Goal: Information Seeking & Learning: Find specific fact

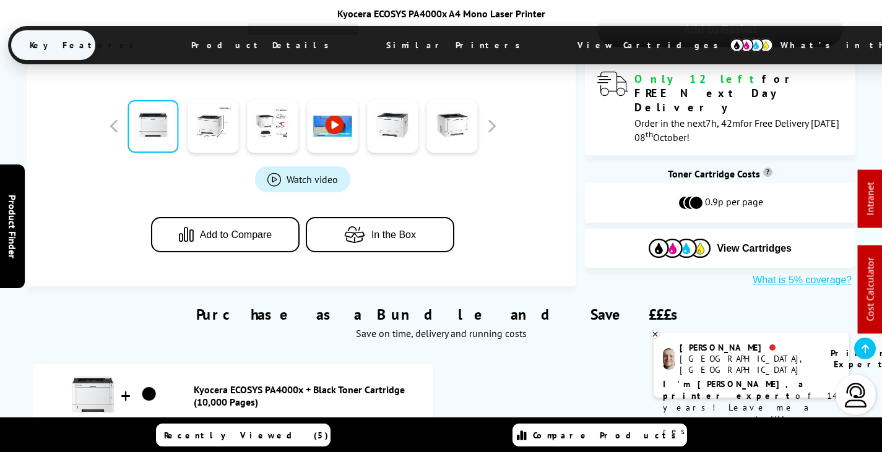
scroll to position [565, 0]
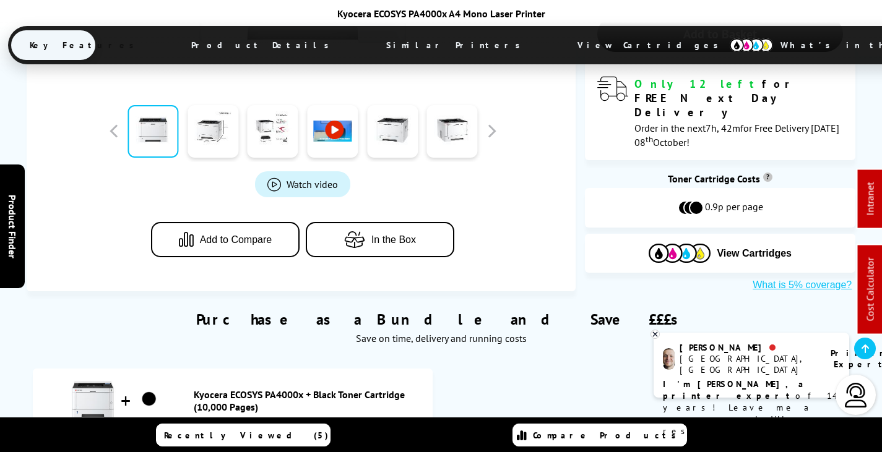
click at [246, 375] on div "Kyocera ECOSYS PA4000x + Black Toner Cartridge (10,000 Pages)" at bounding box center [233, 401] width 388 height 52
click at [241, 389] on link "Kyocera ECOSYS PA4000x + Black Toner Cartridge (10,000 Pages)" at bounding box center [310, 401] width 233 height 25
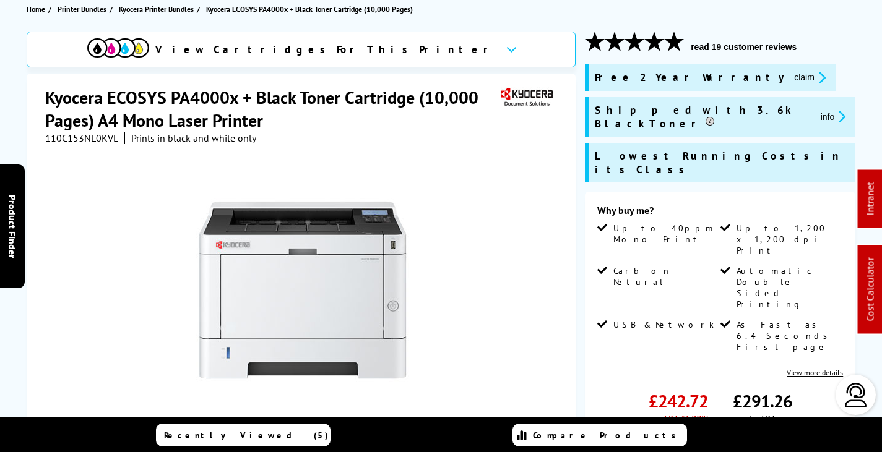
scroll to position [62, 0]
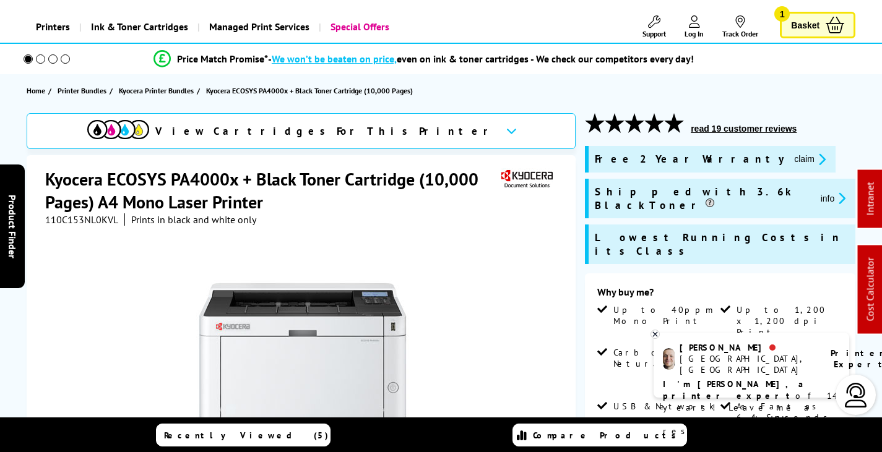
click at [81, 215] on span "110C153NL0KVL" at bounding box center [81, 220] width 73 height 12
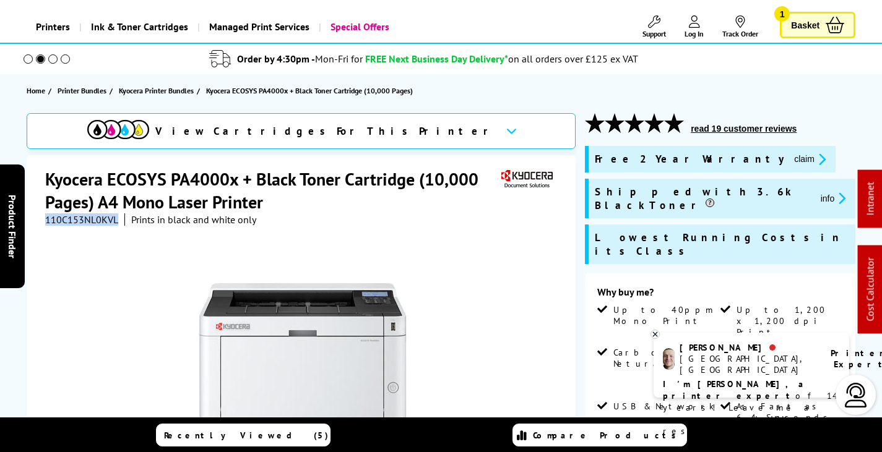
copy span "110C153NL0KVL"
click at [119, 241] on div at bounding box center [302, 366] width 515 height 280
click at [97, 218] on span "110C153NL0KVL" at bounding box center [81, 220] width 73 height 12
copy span "110C153NL0KVL"
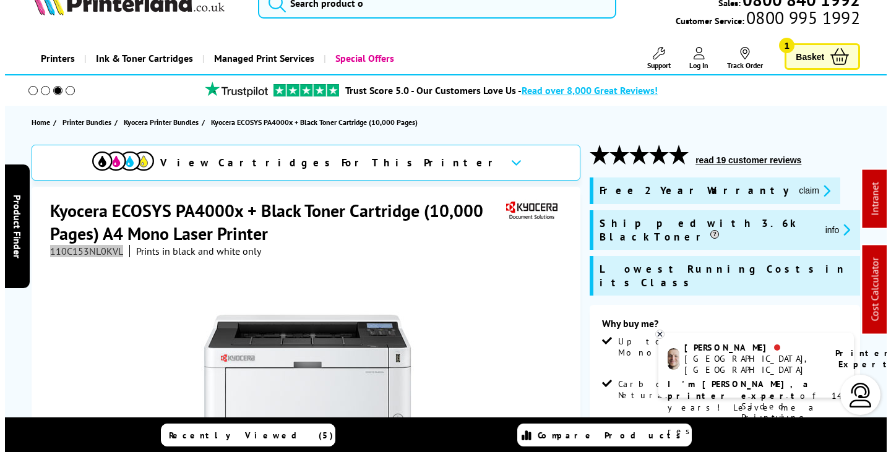
scroll to position [0, 0]
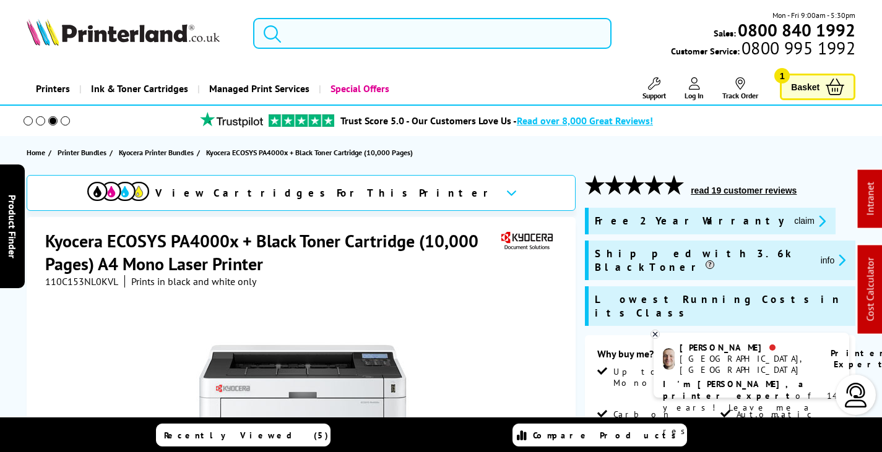
click at [318, 33] on input "search" at bounding box center [432, 33] width 358 height 31
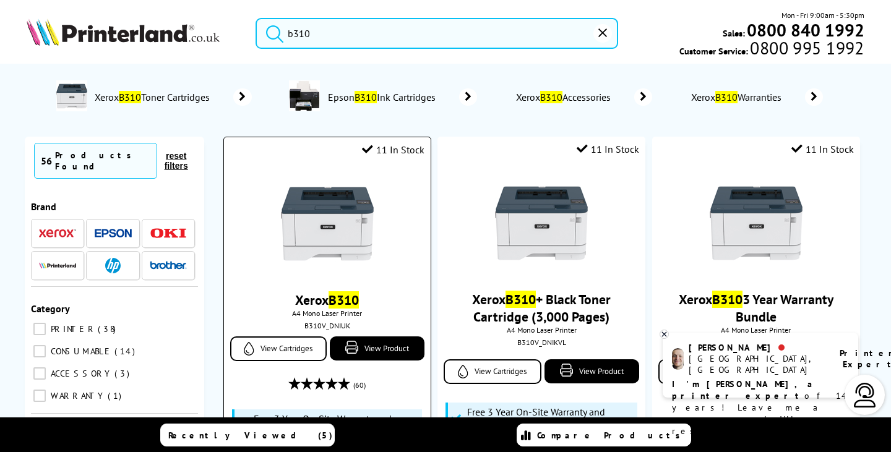
type input "b310"
click at [322, 244] on img at bounding box center [327, 224] width 93 height 93
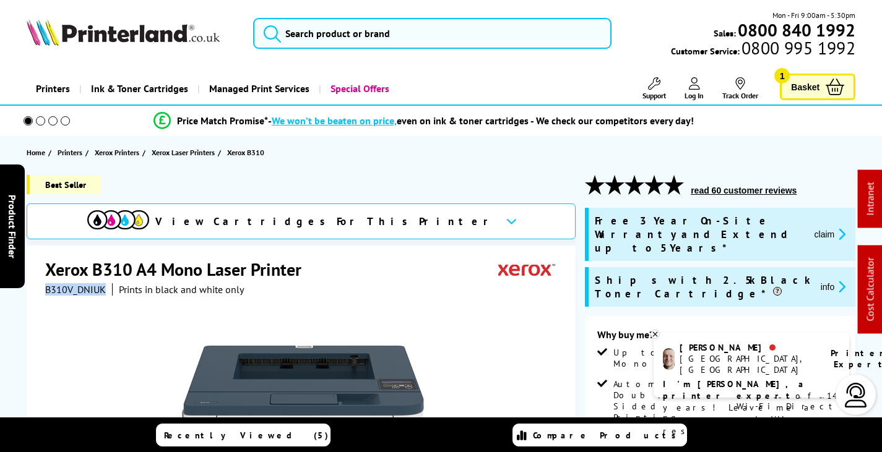
drag, startPoint x: 107, startPoint y: 289, endPoint x: 43, endPoint y: 289, distance: 64.4
copy span "B310V_DNIUK"
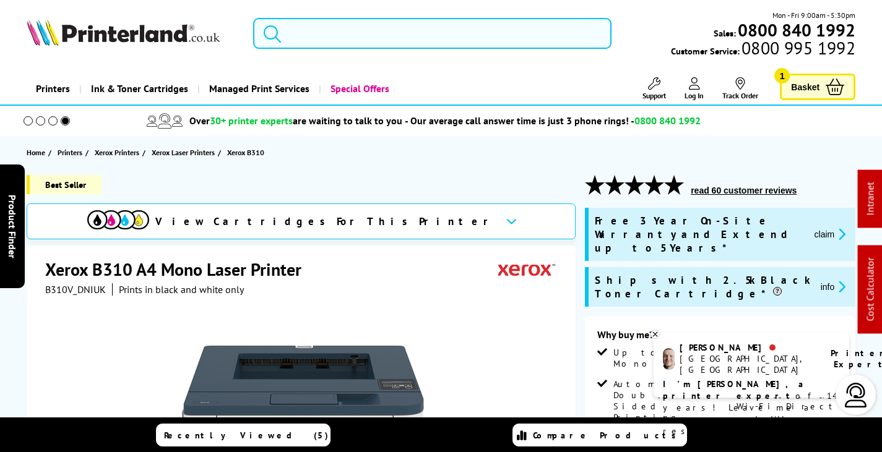
click at [345, 30] on input "search" at bounding box center [432, 33] width 358 height 31
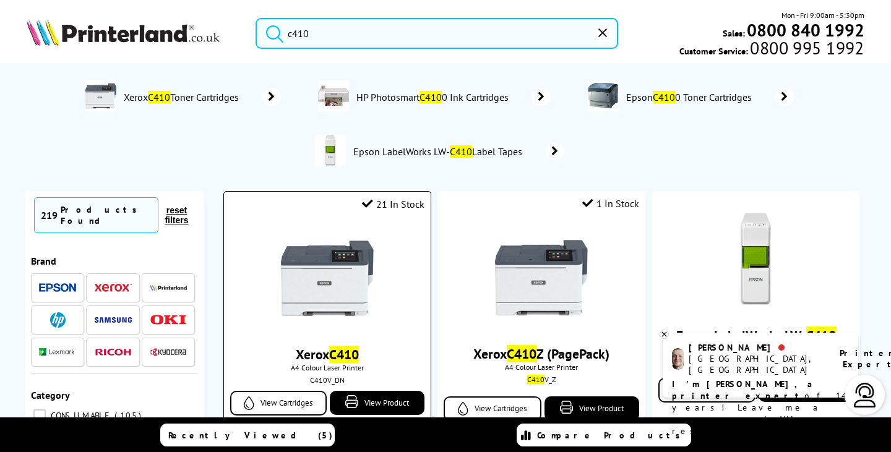
type input "c410"
click at [362, 299] on img at bounding box center [327, 278] width 93 height 93
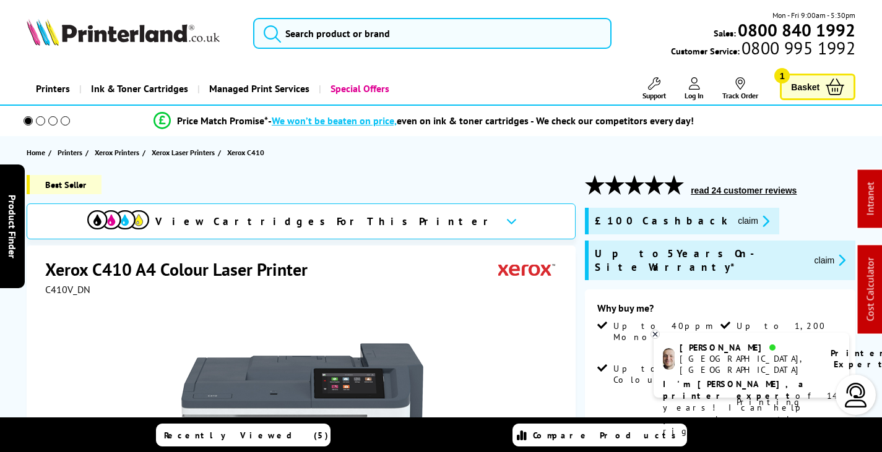
click at [758, 218] on icon "promo-description" at bounding box center [763, 221] width 11 height 13
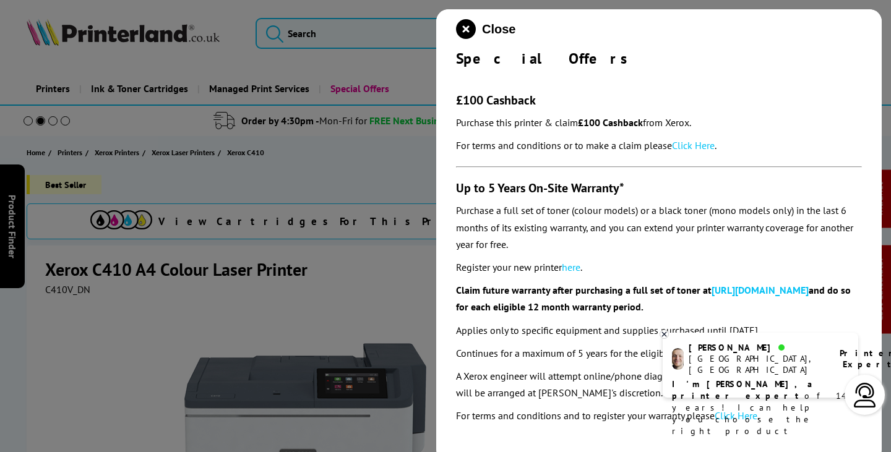
click at [702, 142] on link "Click Here" at bounding box center [693, 145] width 43 height 12
click at [465, 28] on icon "close modal" at bounding box center [466, 29] width 20 height 20
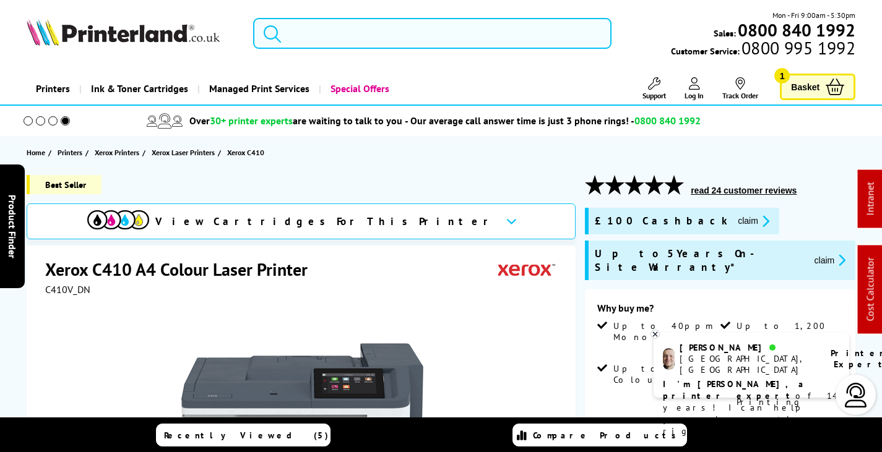
drag, startPoint x: 318, startPoint y: 25, endPoint x: 325, endPoint y: 25, distance: 6.8
click at [318, 25] on input "search" at bounding box center [432, 33] width 358 height 31
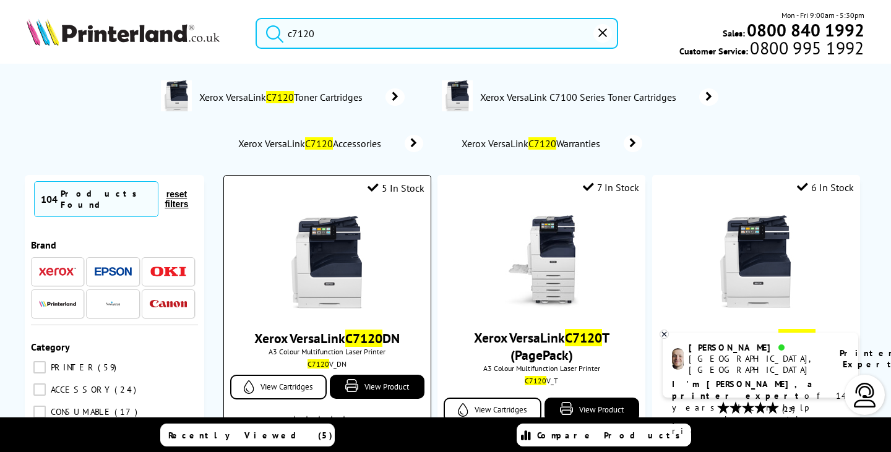
type input "c7120"
click at [318, 278] on img at bounding box center [327, 262] width 93 height 93
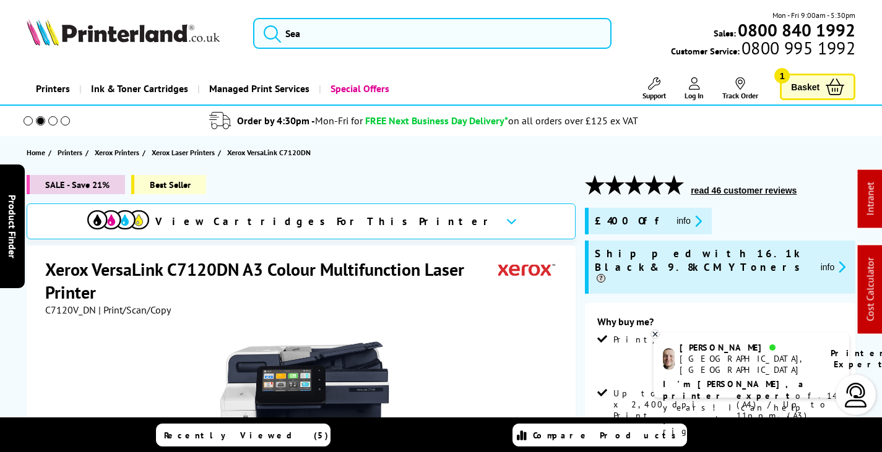
scroll to position [310, 0]
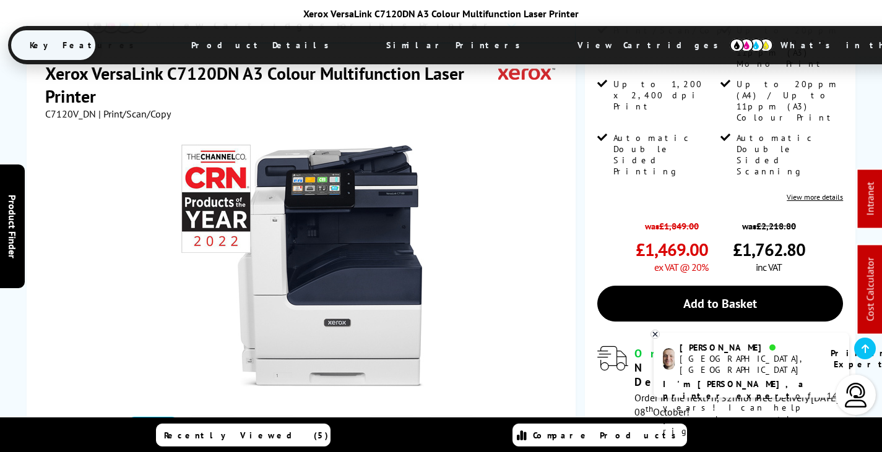
click at [559, 49] on span "View Cartridges" at bounding box center [653, 45] width 189 height 32
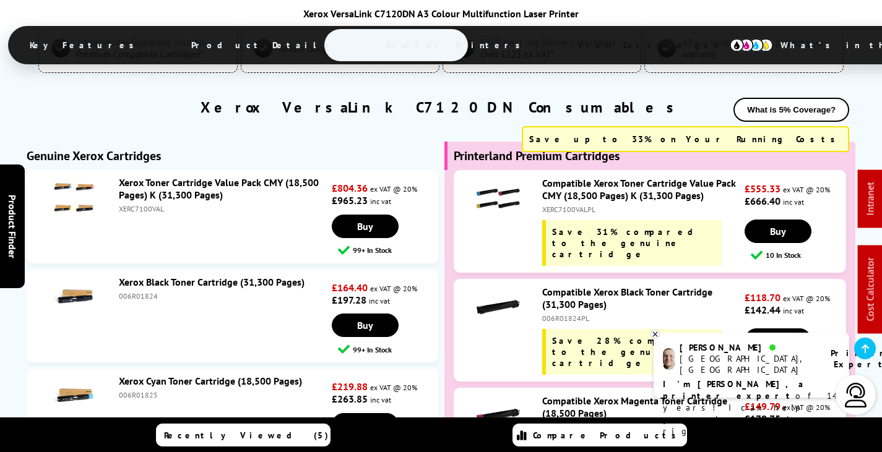
scroll to position [4859, 0]
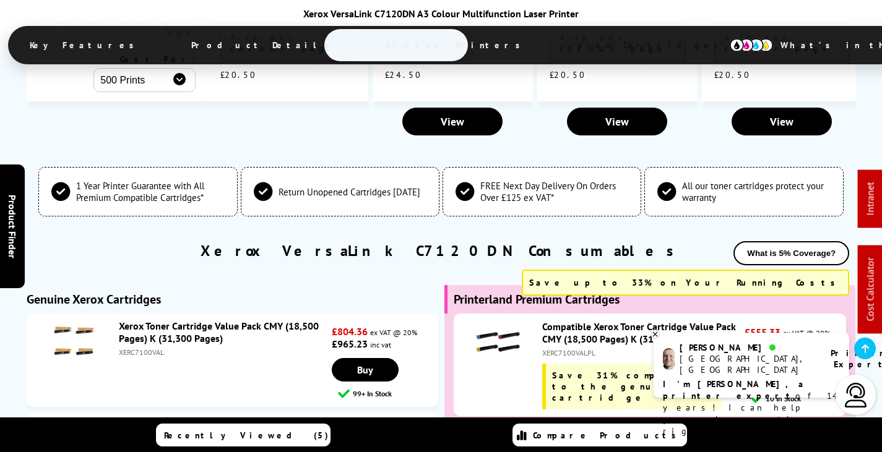
click at [149, 435] on div "006R01824" at bounding box center [224, 439] width 210 height 9
copy div "006R01824"
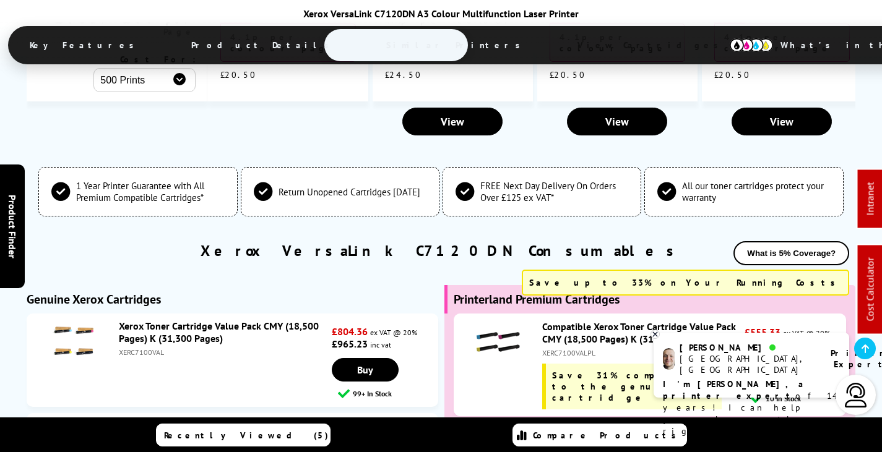
drag, startPoint x: 136, startPoint y: 353, endPoint x: 129, endPoint y: 369, distance: 16.9
copy div "006R01825"
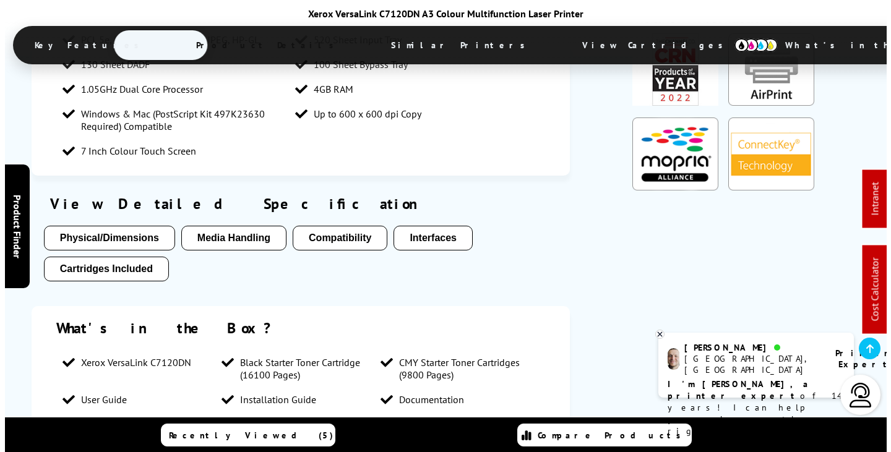
scroll to position [0, 0]
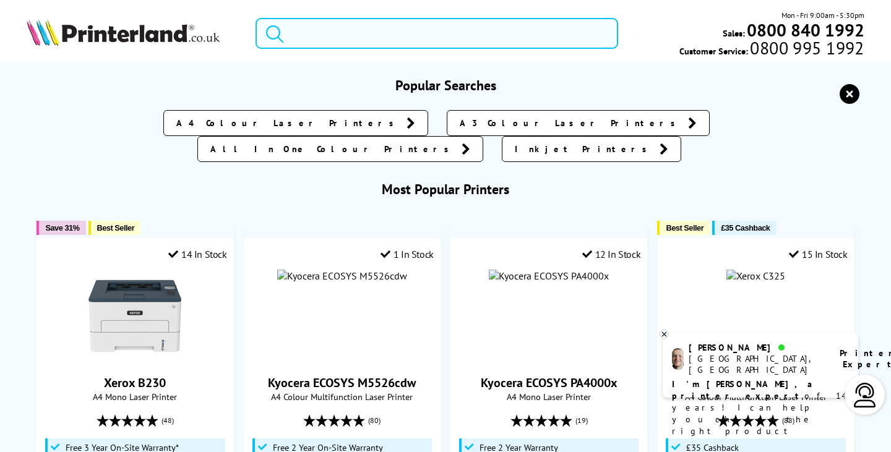
click at [411, 36] on input "search" at bounding box center [437, 33] width 362 height 31
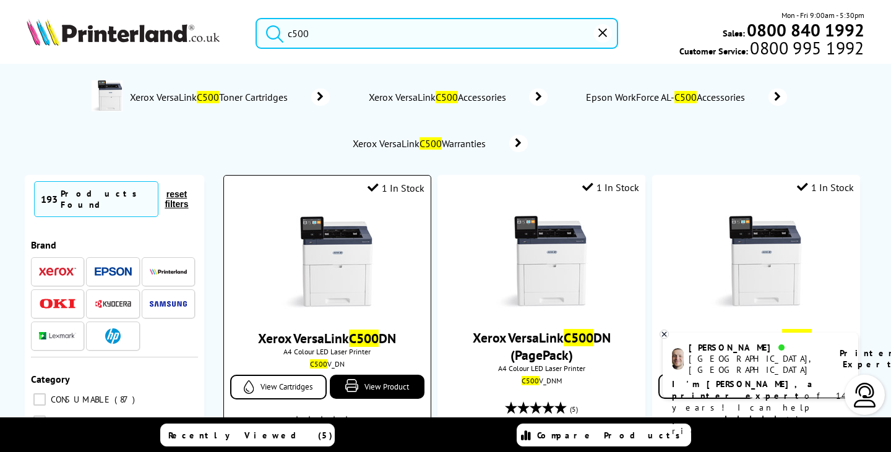
type input "c500"
click at [323, 236] on img at bounding box center [327, 262] width 93 height 93
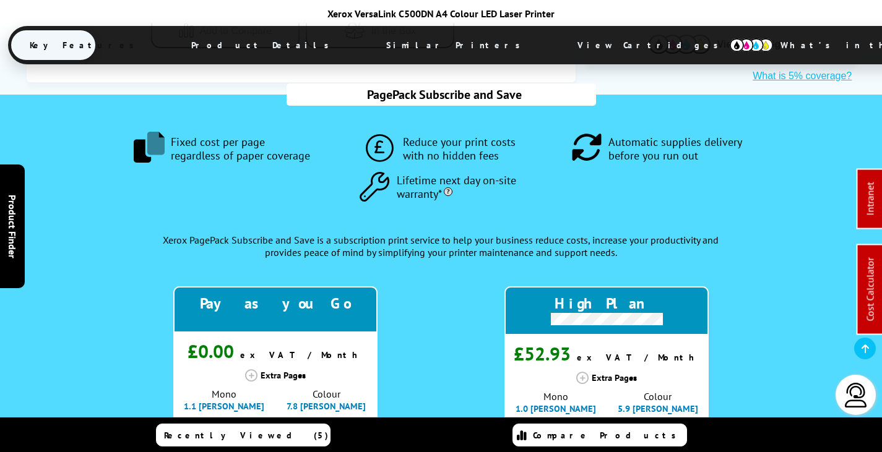
click at [559, 53] on span "View Cartridges" at bounding box center [653, 45] width 189 height 32
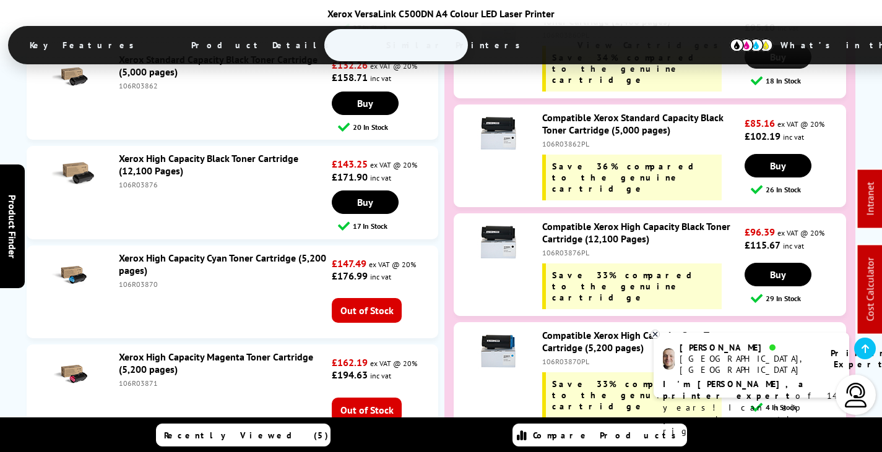
scroll to position [5378, 0]
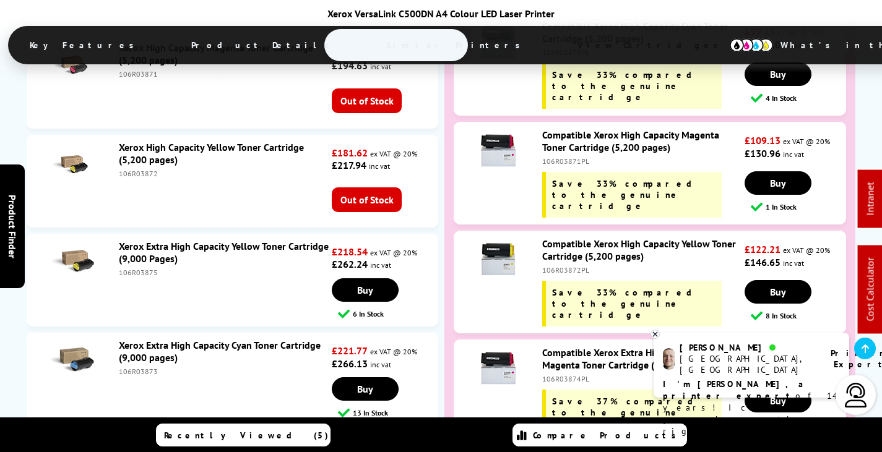
copy div "106R03874"
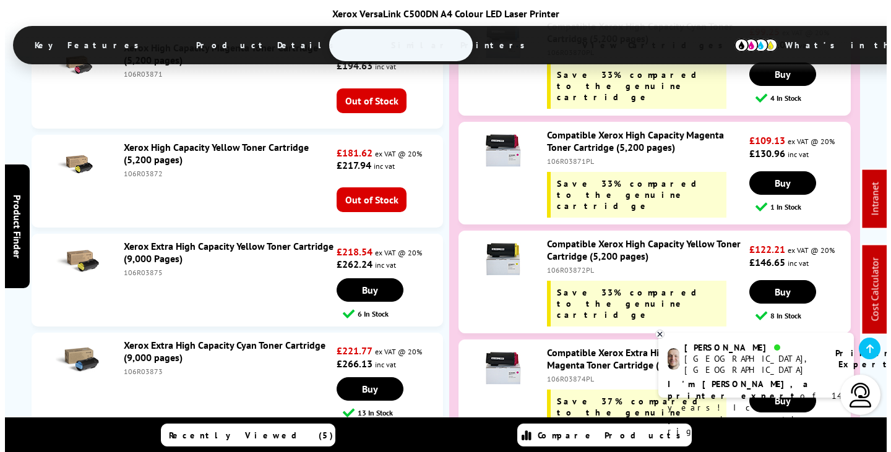
scroll to position [0, 0]
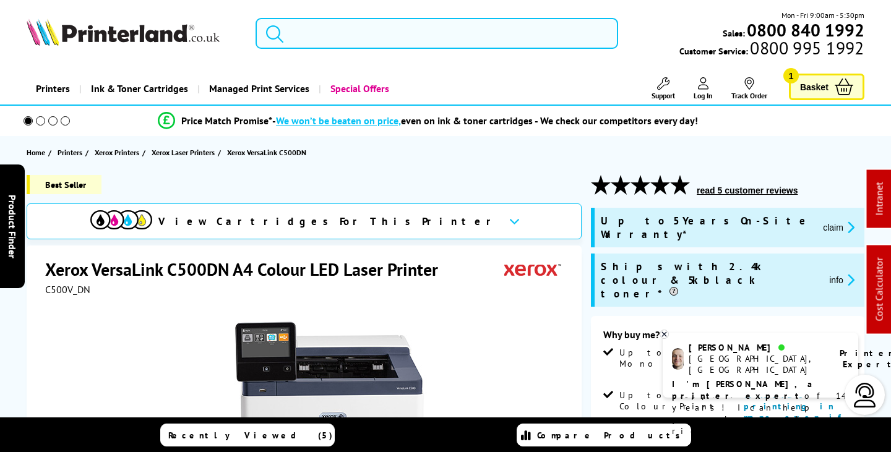
click at [334, 31] on input "search" at bounding box center [437, 33] width 362 height 31
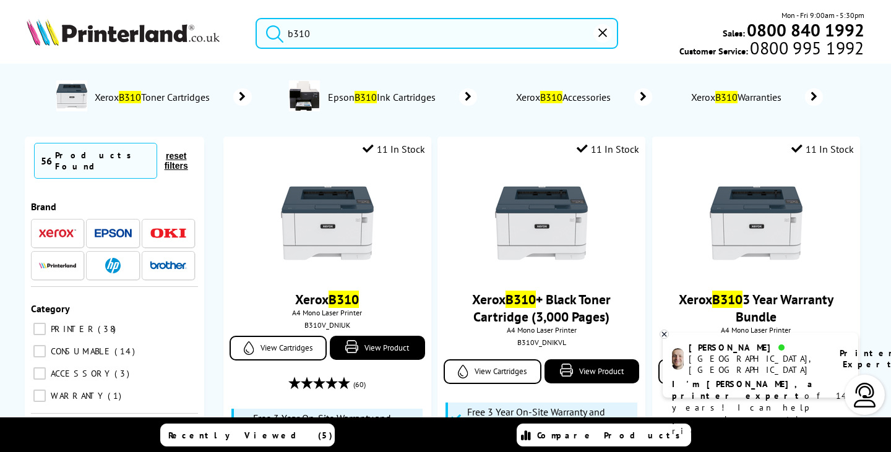
drag, startPoint x: 353, startPoint y: 30, endPoint x: 15, endPoint y: 23, distance: 338.1
click at [15, 23] on div "b310 Mon - Fri 9:00am - 5:30pm Sales: 0800 840 1992 Customer Service: 0800 995 …" at bounding box center [445, 36] width 891 height 54
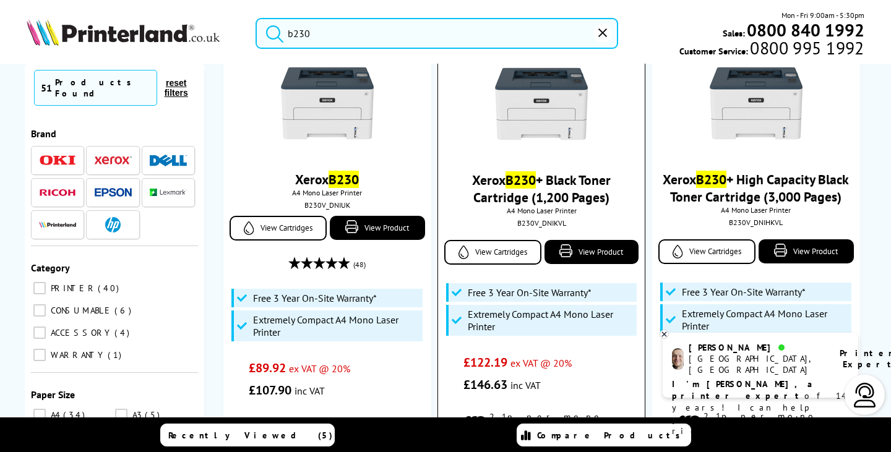
scroll to position [310, 0]
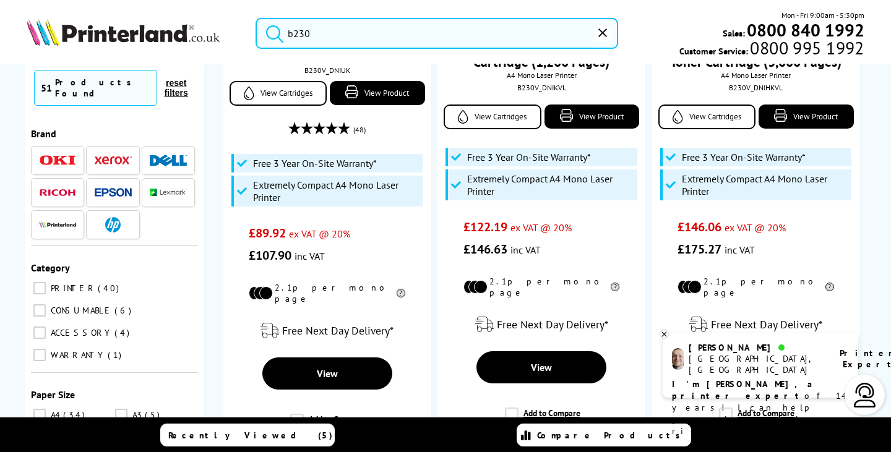
drag, startPoint x: 337, startPoint y: 30, endPoint x: 105, endPoint y: 46, distance: 233.3
click at [105, 43] on div "b230 Mon - Fri 9:00am - 5:30pm Sales: 0800 840 1992 Customer Service: 0800 995 …" at bounding box center [445, 36] width 891 height 54
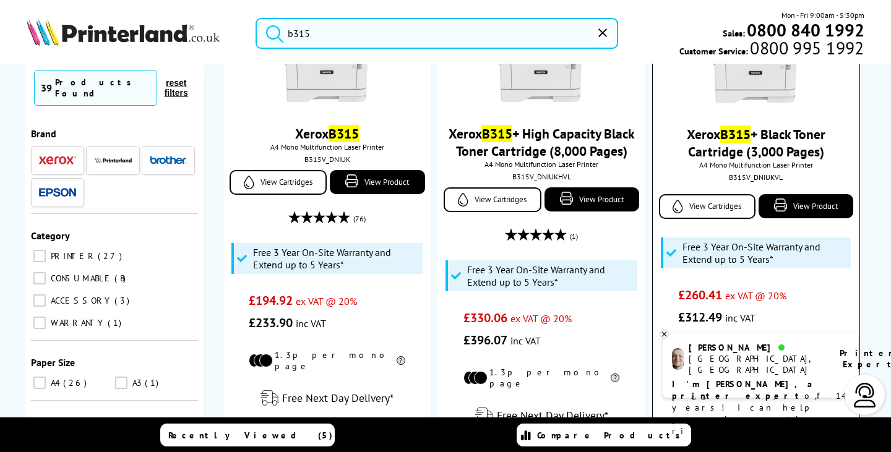
scroll to position [124, 0]
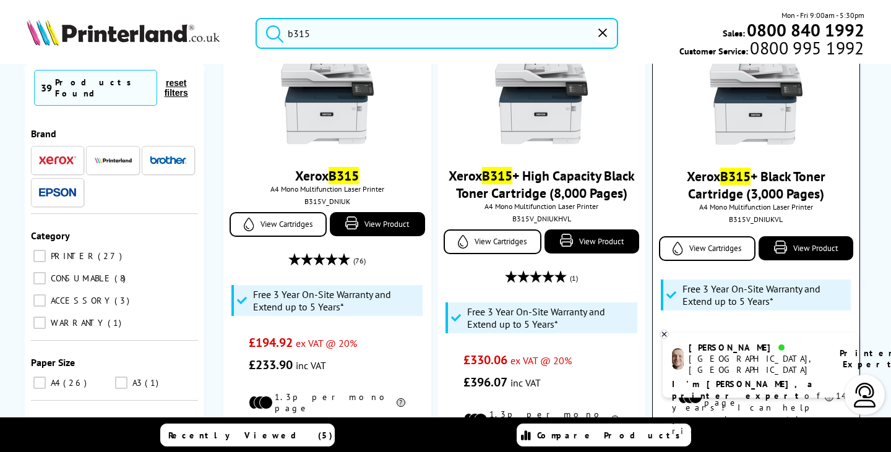
type input "b315"
click at [753, 147] on img at bounding box center [756, 100] width 93 height 93
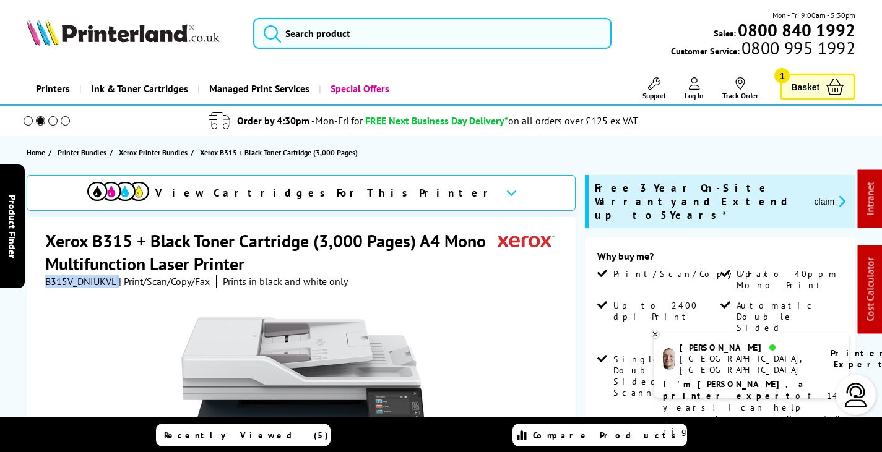
drag, startPoint x: 103, startPoint y: 282, endPoint x: 45, endPoint y: 285, distance: 58.2
click at [45, 285] on div "B315V_DNIUKVL | Print/Scan/Copy/Fax Prints in black and white only" at bounding box center [196, 281] width 303 height 12
click at [821, 194] on button "claim" at bounding box center [830, 201] width 39 height 14
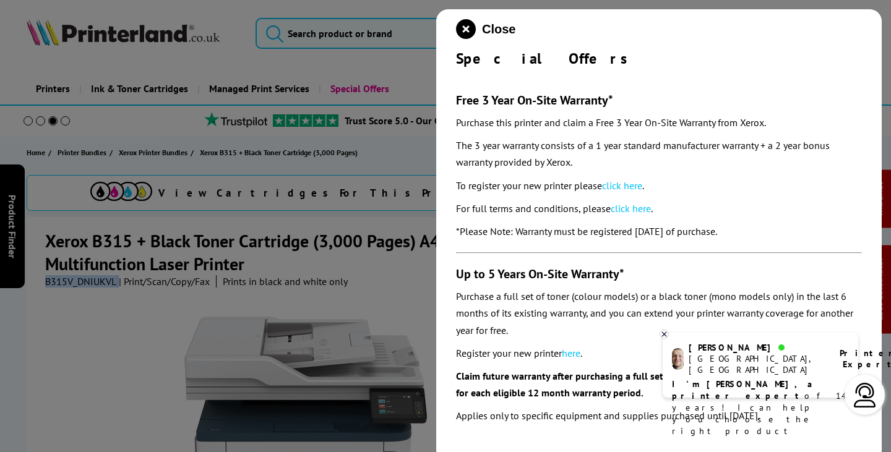
click at [626, 186] on link "click here" at bounding box center [622, 186] width 40 height 12
click at [464, 23] on icon "close modal" at bounding box center [466, 29] width 20 height 20
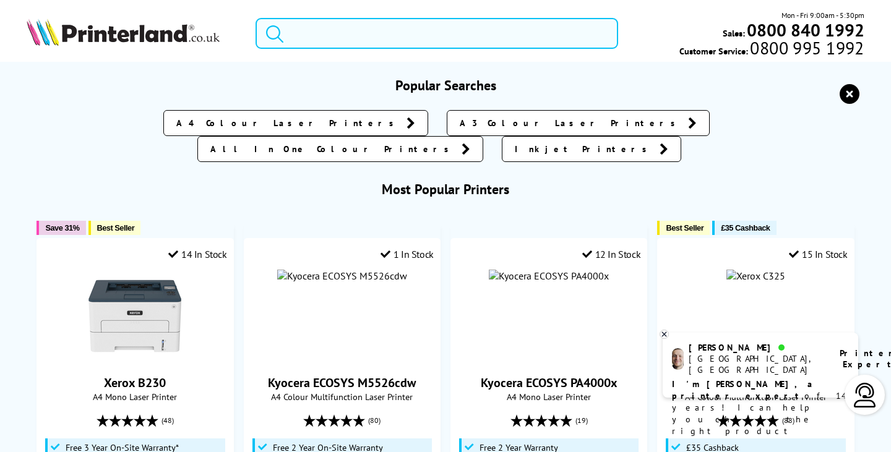
click at [323, 32] on input "search" at bounding box center [437, 33] width 362 height 31
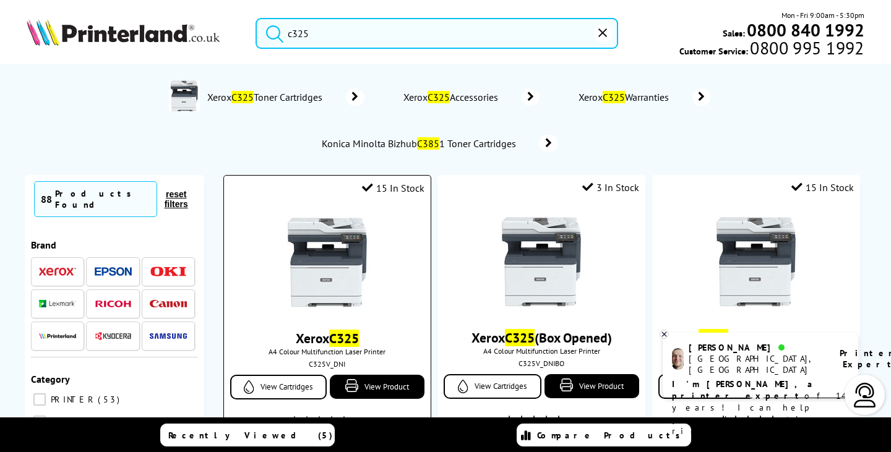
type input "c325"
click at [318, 283] on img at bounding box center [327, 262] width 93 height 93
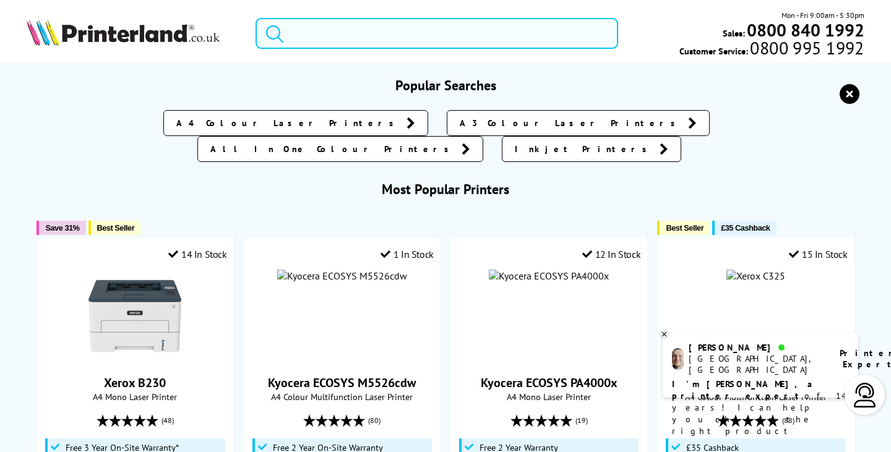
click at [377, 37] on input "search" at bounding box center [437, 33] width 362 height 31
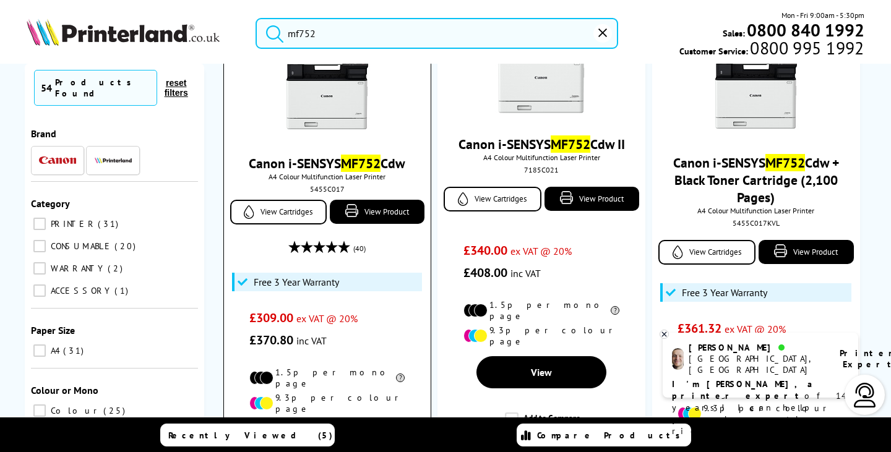
scroll to position [186, 0]
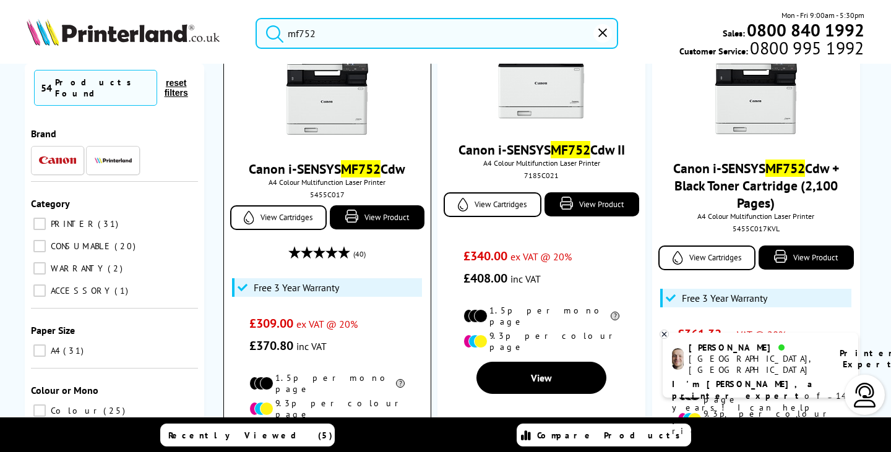
type input "mf752"
click at [342, 118] on img at bounding box center [327, 92] width 93 height 93
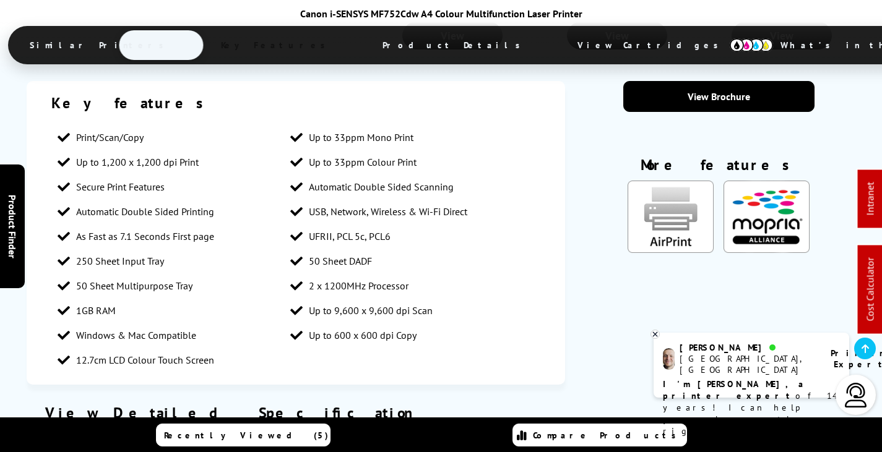
scroll to position [1671, 0]
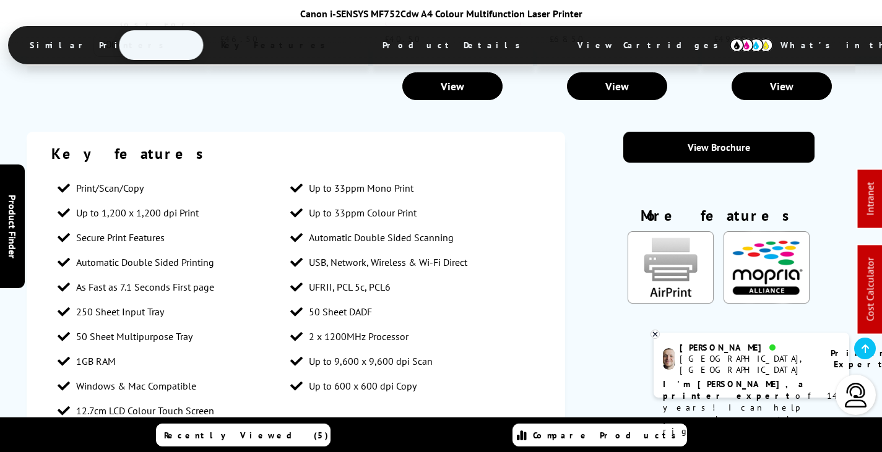
click at [730, 47] on img at bounding box center [751, 45] width 43 height 14
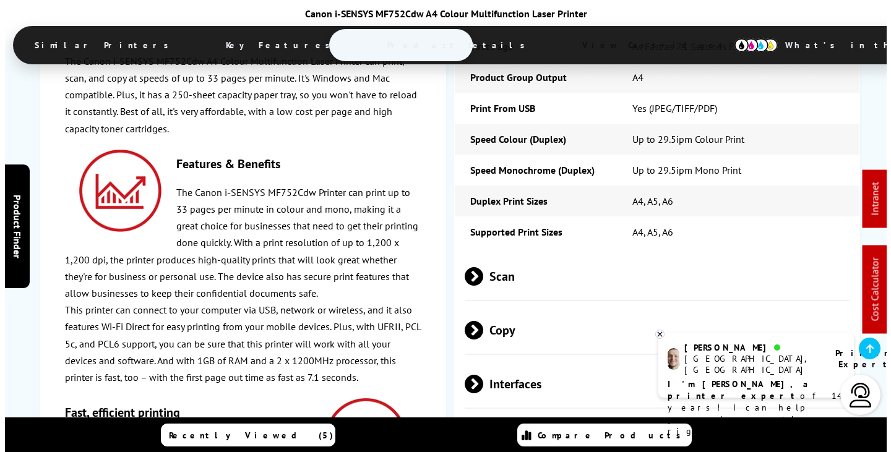
scroll to position [0, 0]
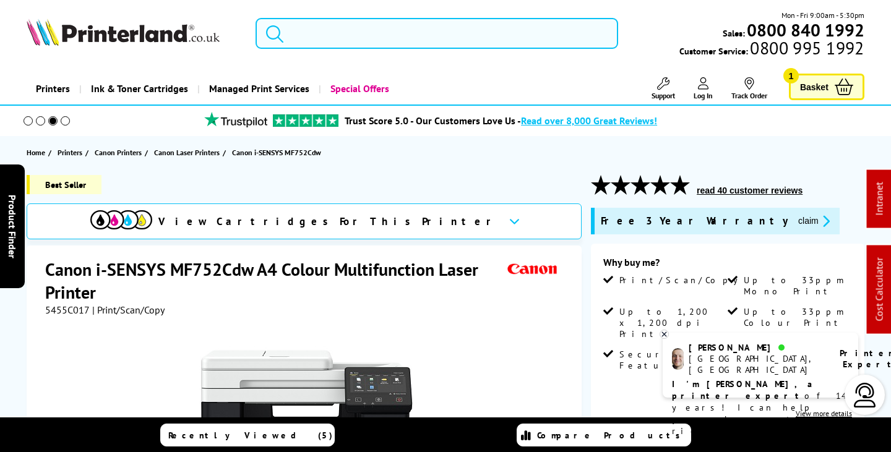
click at [336, 31] on input "search" at bounding box center [437, 33] width 362 height 31
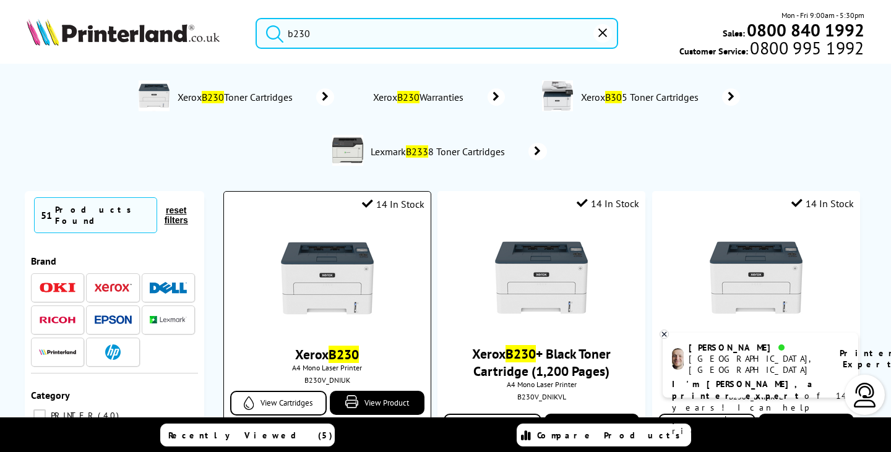
type input "b230"
click at [351, 279] on img at bounding box center [327, 278] width 93 height 93
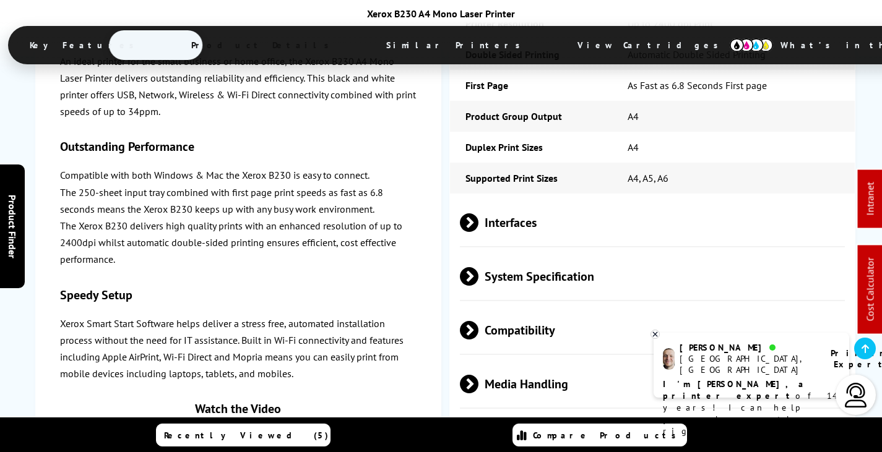
scroll to position [2538, 0]
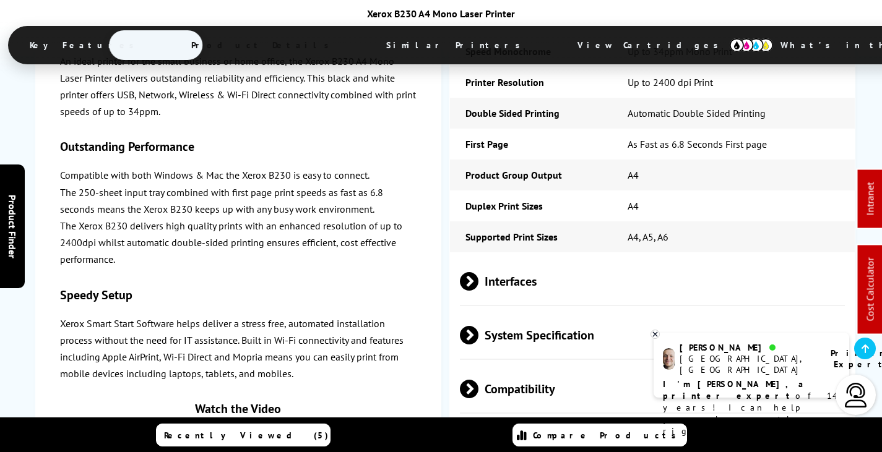
click at [555, 313] on span "System Specification" at bounding box center [652, 336] width 385 height 46
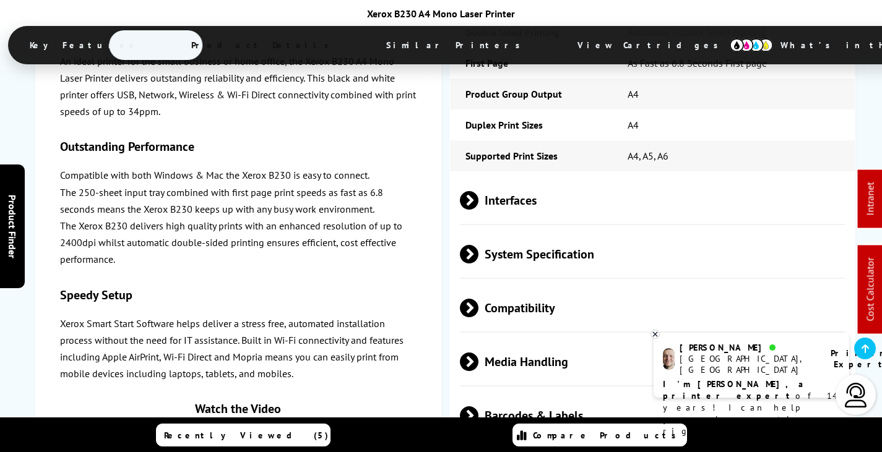
scroll to position [2662, 0]
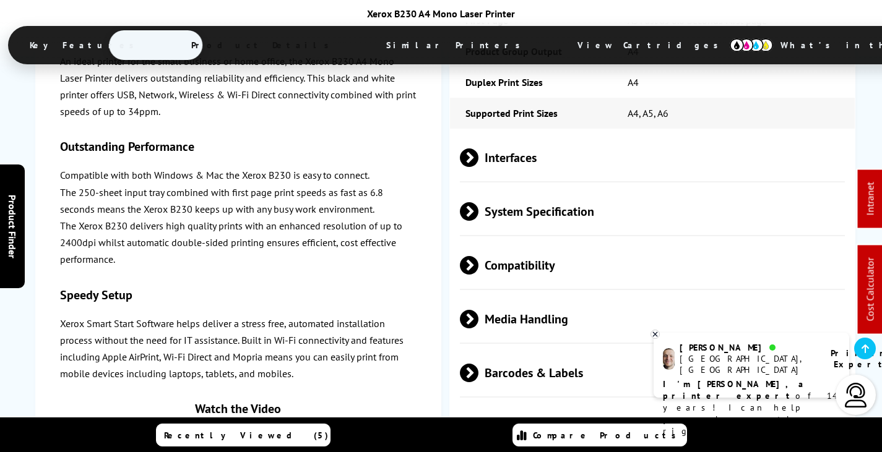
click at [551, 243] on span "Compatibility" at bounding box center [652, 266] width 385 height 46
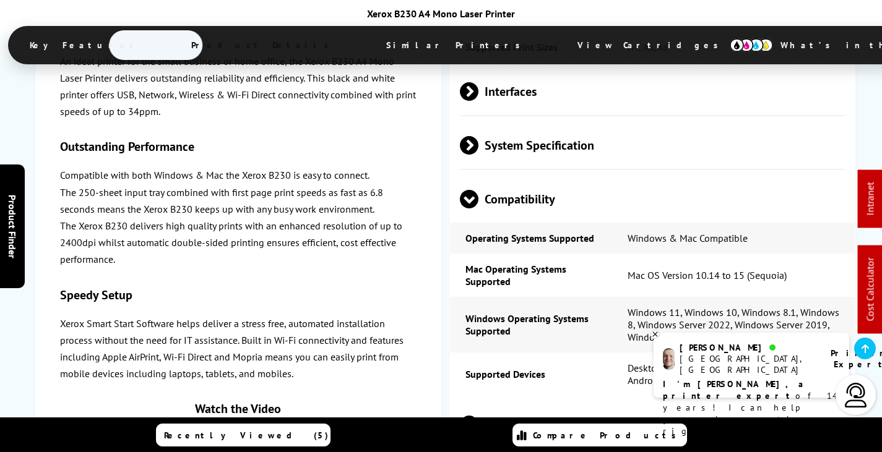
scroll to position [2786, 0]
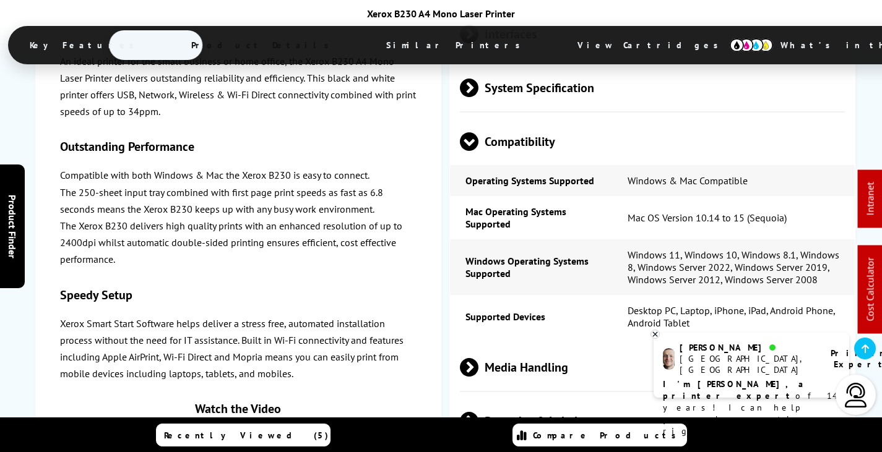
click at [590, 345] on span "Media Handling" at bounding box center [652, 368] width 385 height 46
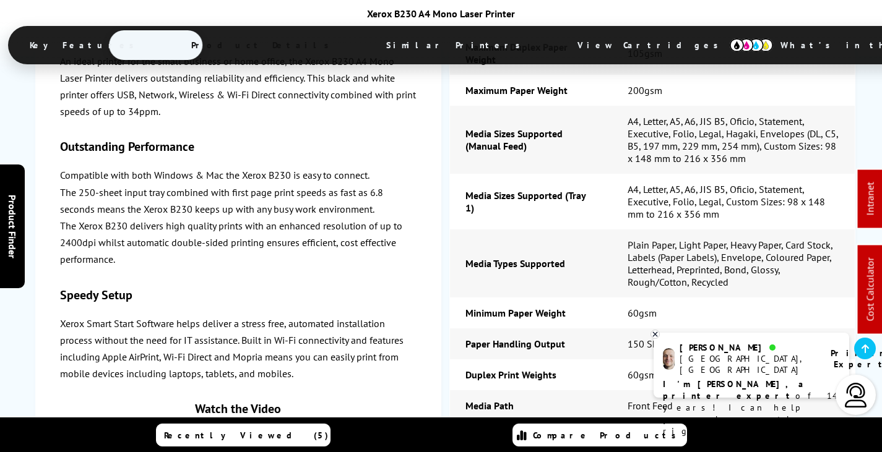
scroll to position [2971, 0]
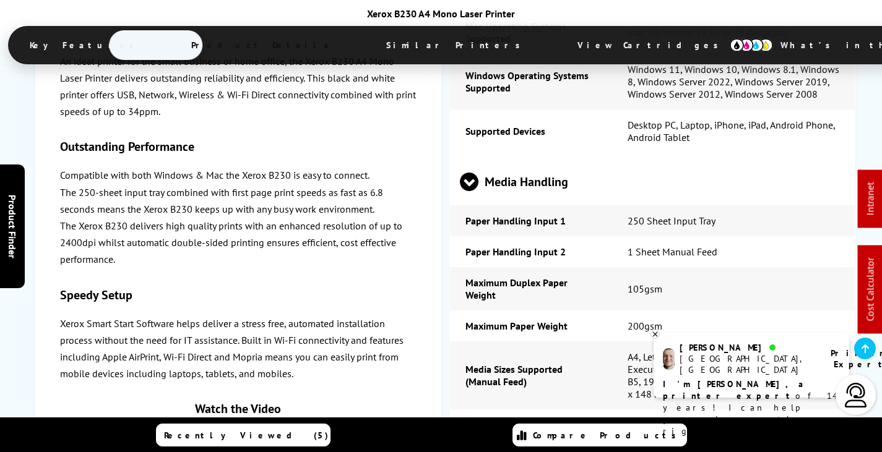
click at [545, 159] on span "Media Handling" at bounding box center [652, 182] width 385 height 46
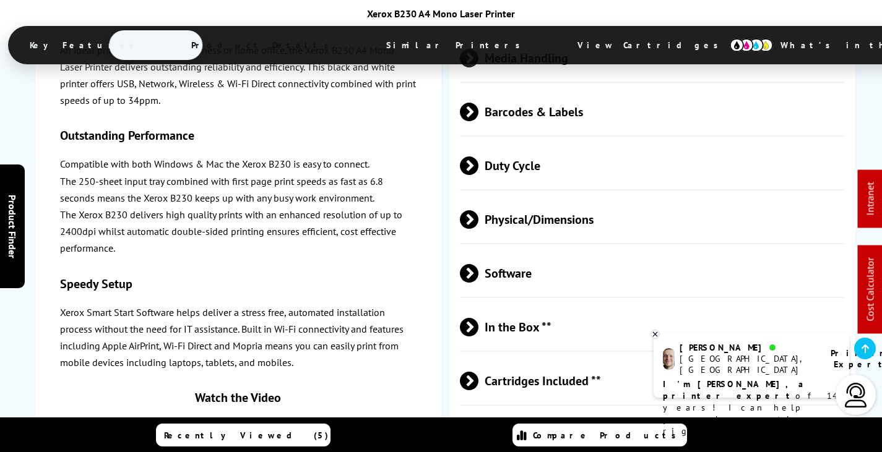
scroll to position [2909, 0]
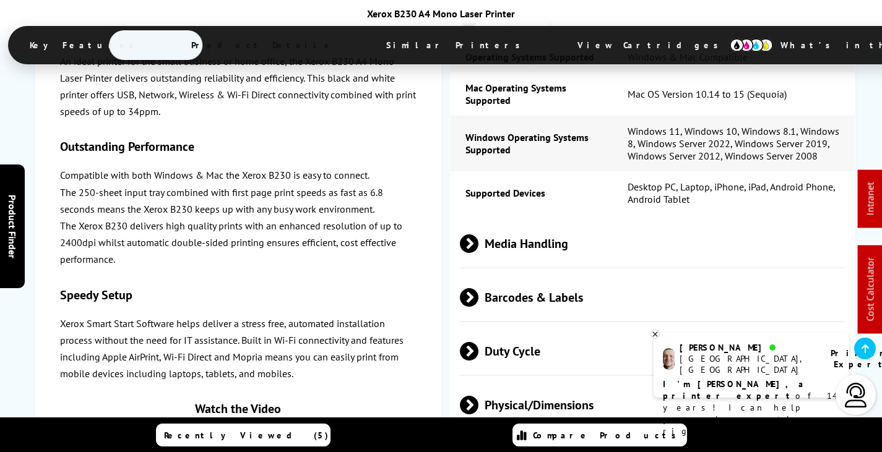
click at [542, 275] on span "Barcodes & Labels" at bounding box center [652, 298] width 385 height 46
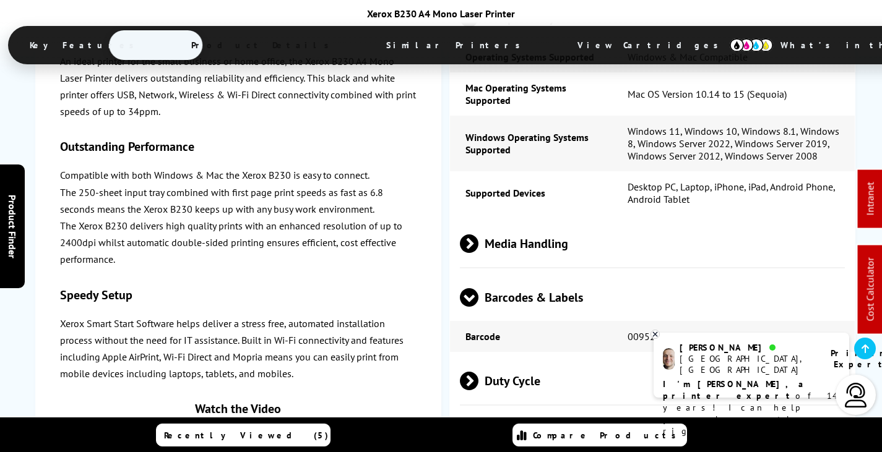
click at [548, 221] on span "Media Handling" at bounding box center [652, 244] width 385 height 46
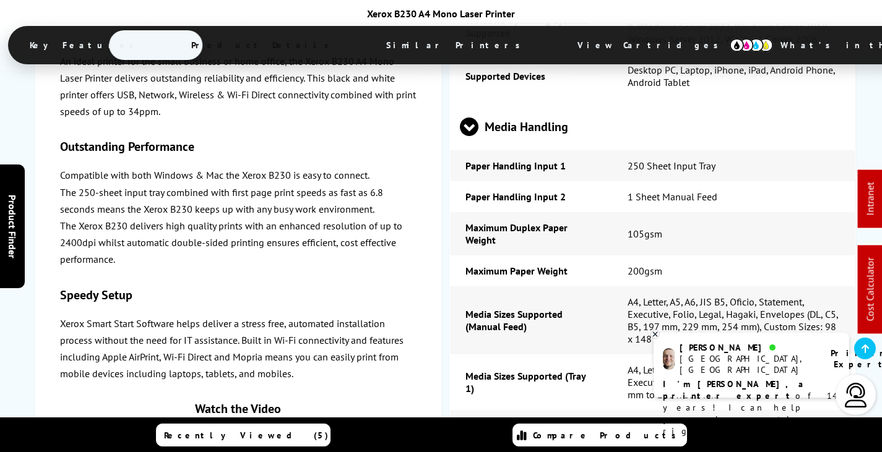
scroll to position [2971, 0]
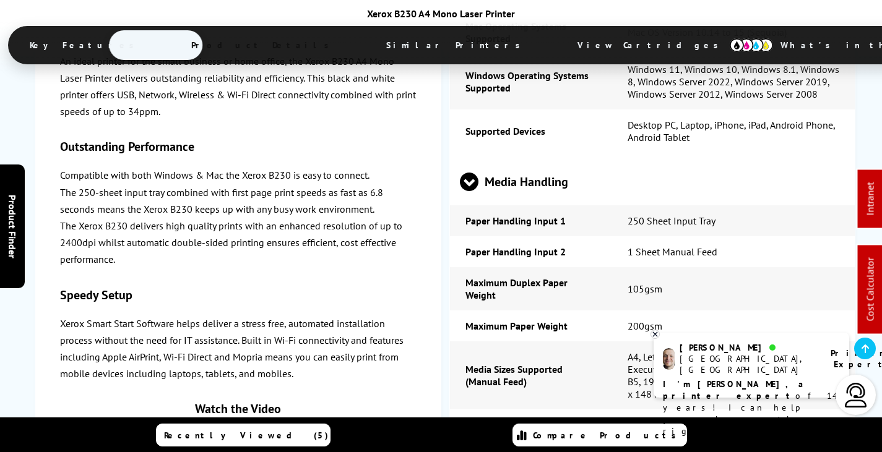
click at [534, 159] on span "Media Handling" at bounding box center [652, 182] width 385 height 46
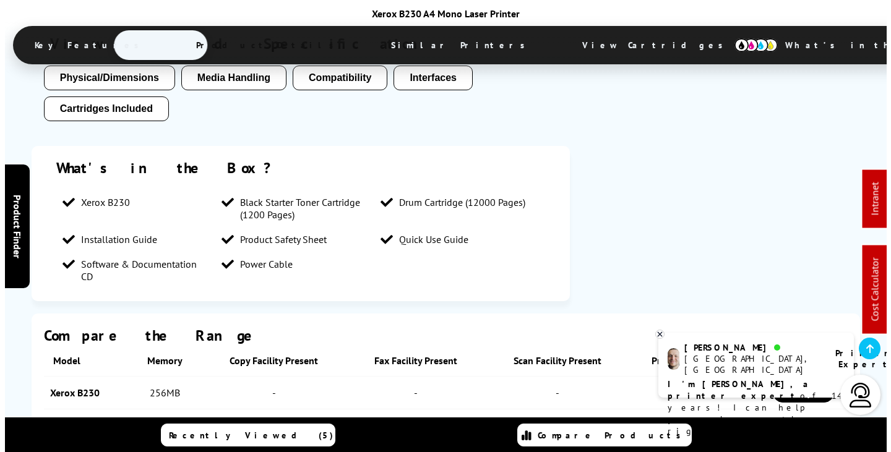
scroll to position [0, 0]
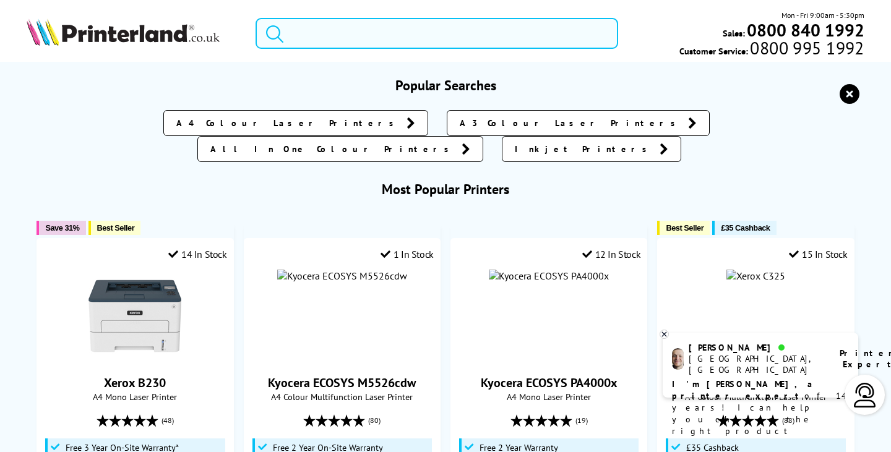
drag, startPoint x: 397, startPoint y: 38, endPoint x: 425, endPoint y: 47, distance: 29.2
click at [397, 38] on input "search" at bounding box center [437, 33] width 362 height 31
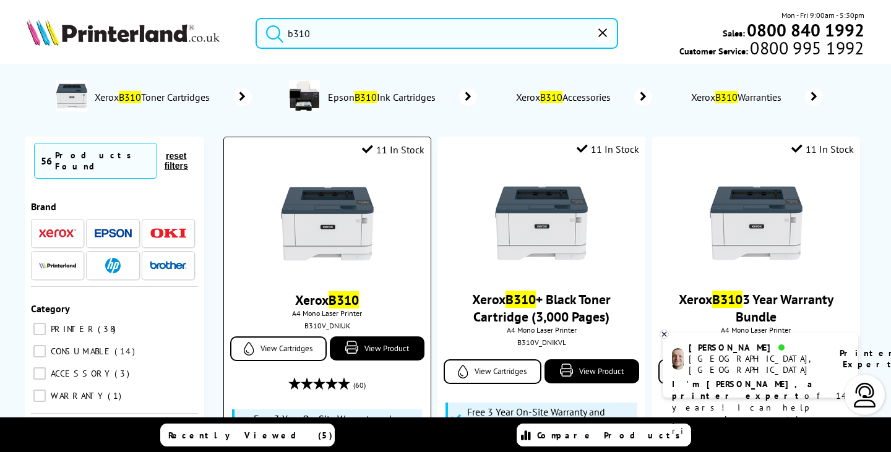
type input "b310"
drag, startPoint x: 254, startPoint y: 267, endPoint x: 276, endPoint y: 264, distance: 21.8
click at [266, 266] on div at bounding box center [327, 225] width 194 height 95
click at [312, 269] on img at bounding box center [327, 224] width 93 height 93
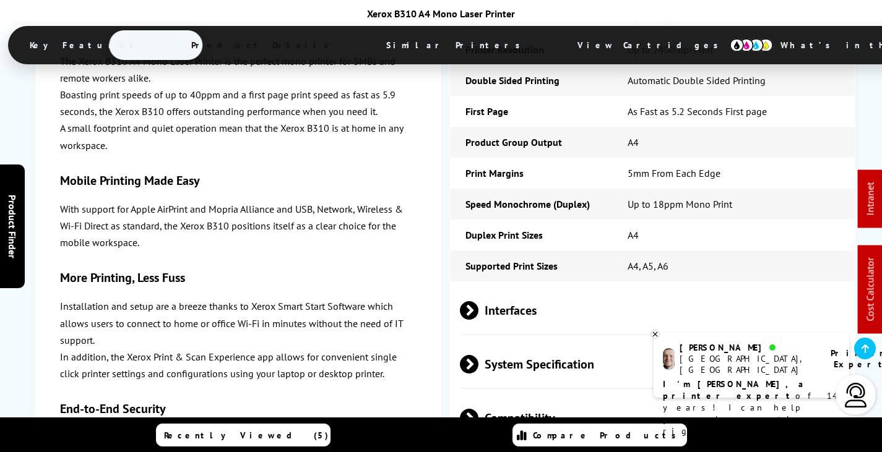
scroll to position [2909, 0]
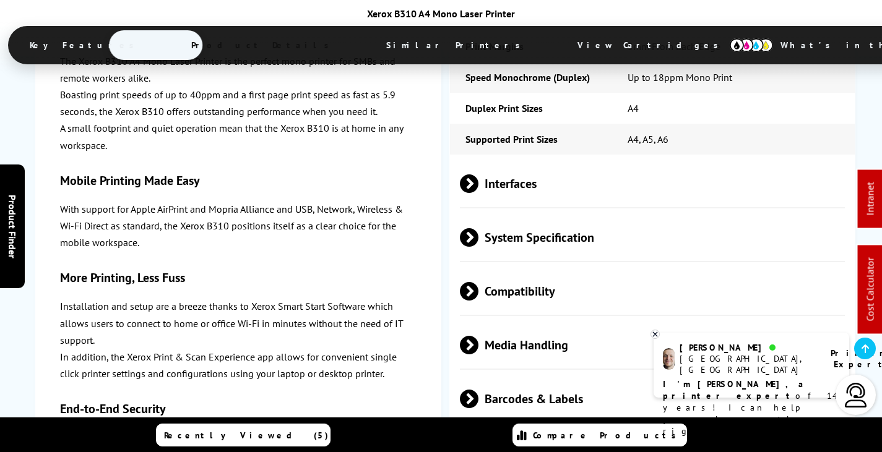
click at [523, 161] on span "Interfaces" at bounding box center [652, 184] width 385 height 46
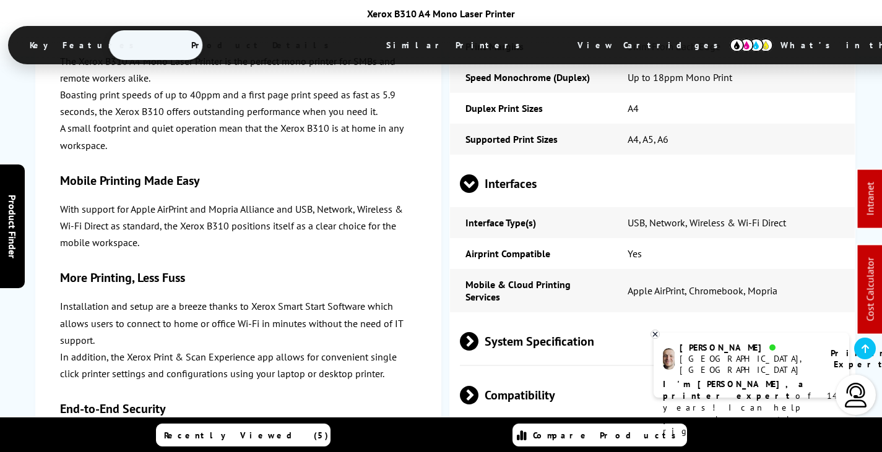
click at [524, 161] on span "Interfaces" at bounding box center [652, 184] width 385 height 46
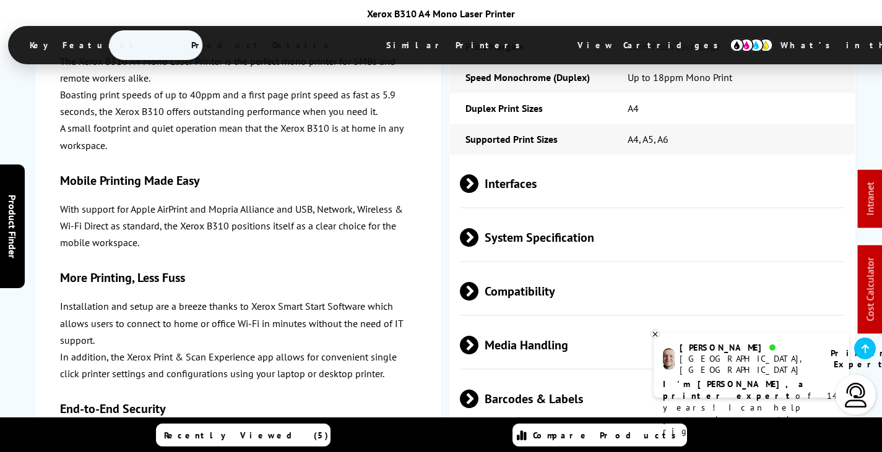
click at [536, 215] on span "System Specification" at bounding box center [652, 238] width 385 height 46
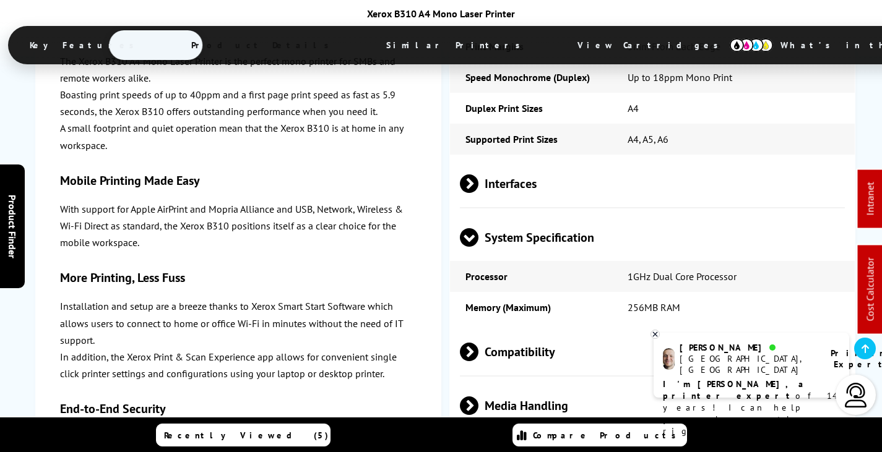
click at [535, 215] on span "System Specification" at bounding box center [652, 238] width 385 height 46
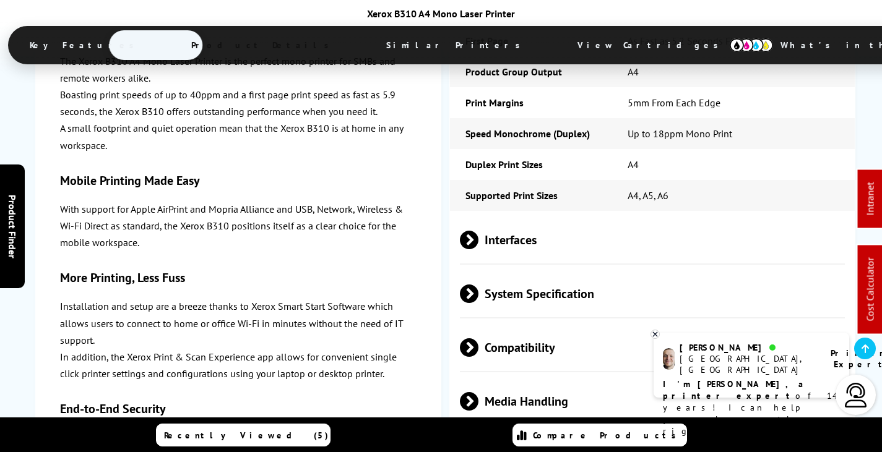
scroll to position [2847, 0]
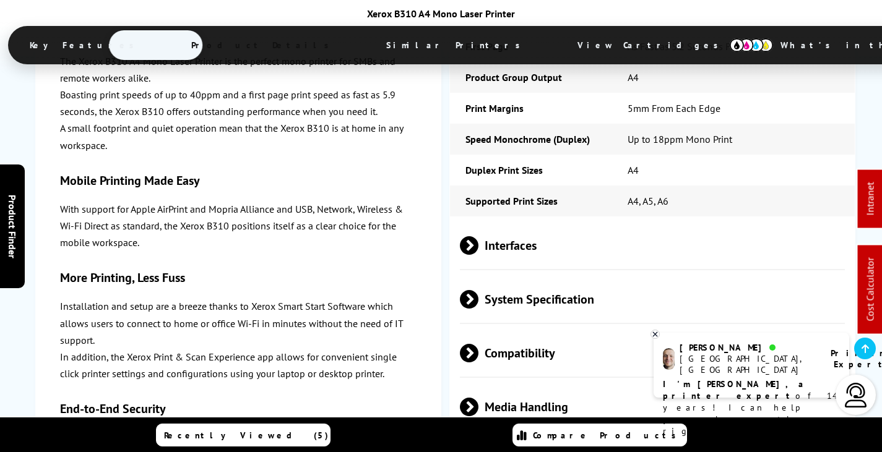
click at [550, 277] on span "System Specification" at bounding box center [652, 300] width 385 height 46
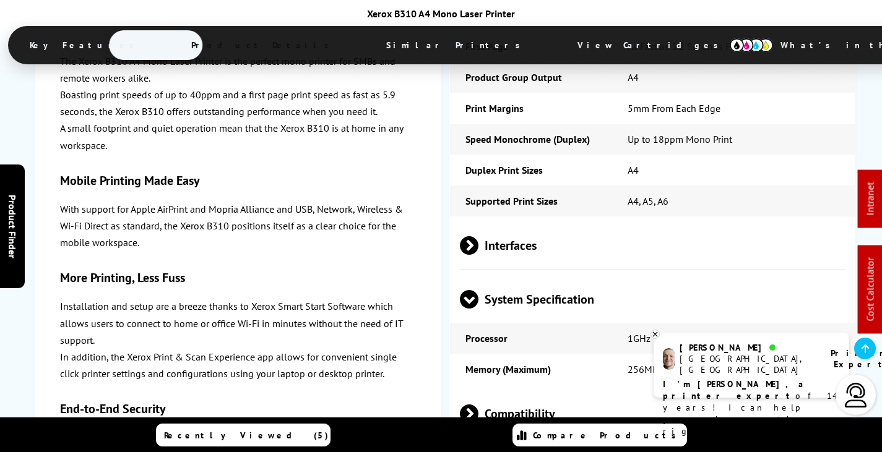
click at [552, 277] on span "System Specification" at bounding box center [652, 300] width 385 height 46
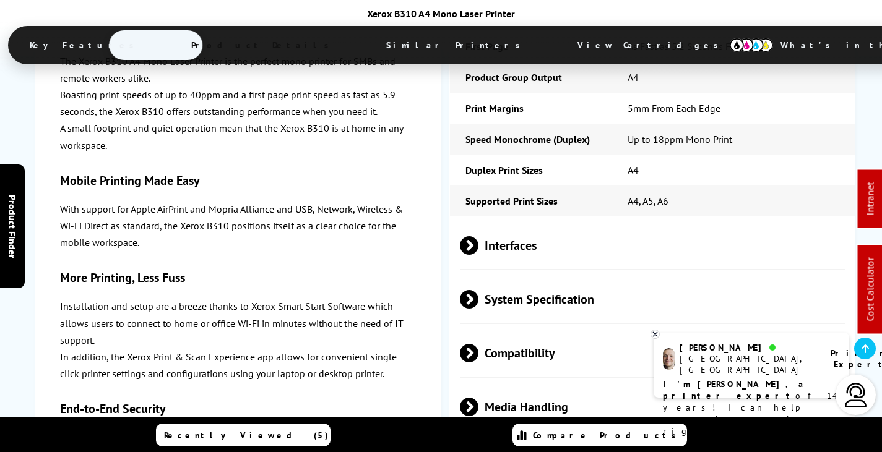
click at [537, 331] on span "Compatibility" at bounding box center [652, 354] width 385 height 46
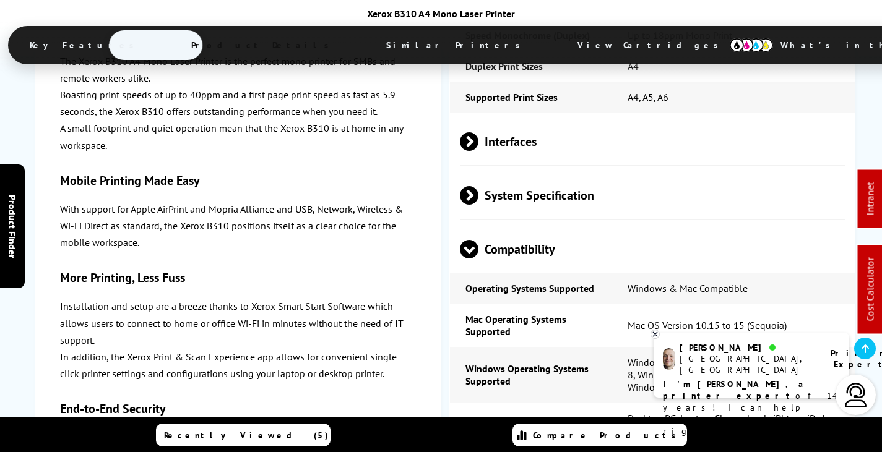
scroll to position [2909, 0]
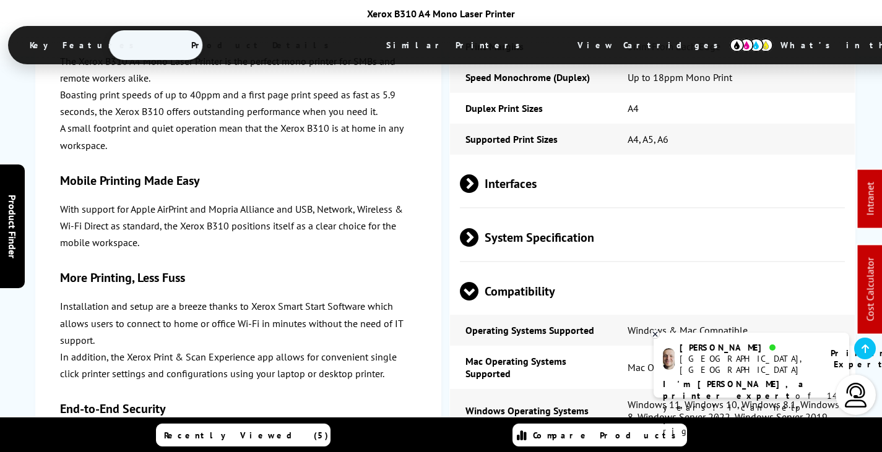
click at [536, 269] on span "Compatibility" at bounding box center [652, 292] width 385 height 46
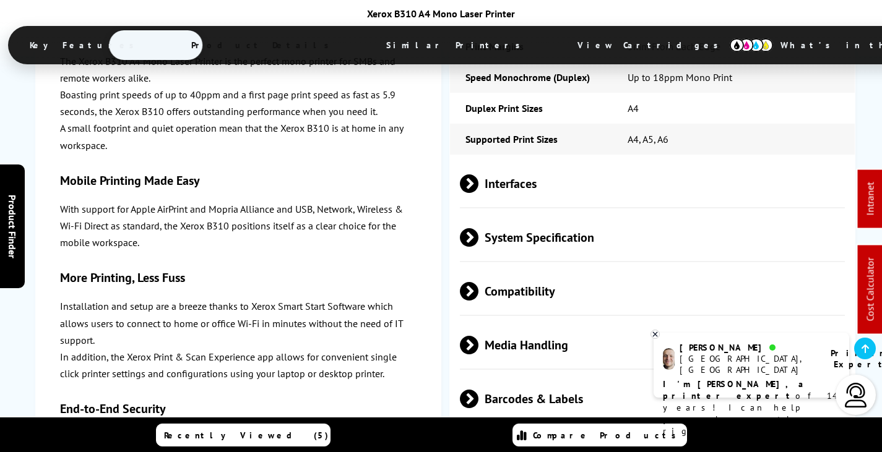
click at [535, 215] on span "System Specification" at bounding box center [652, 238] width 385 height 46
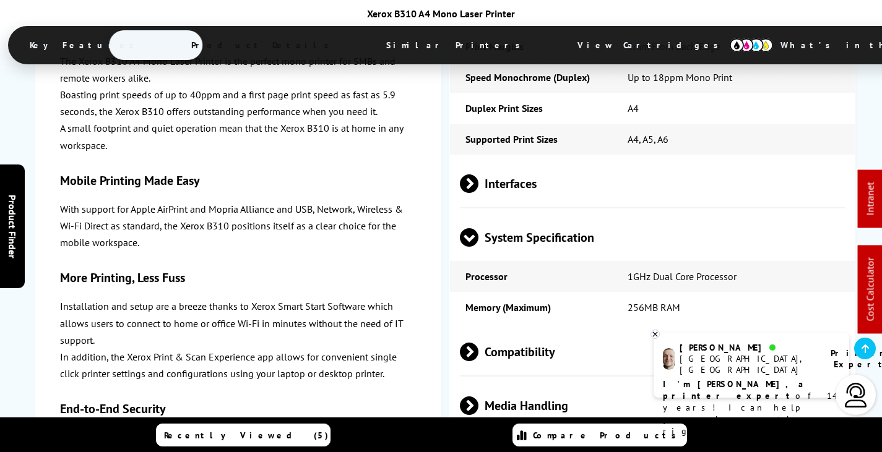
click at [536, 215] on span "System Specification" at bounding box center [652, 238] width 385 height 46
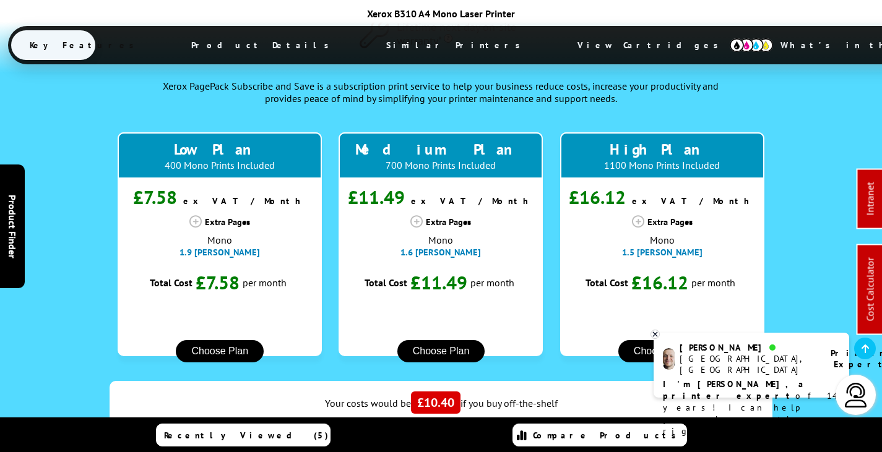
scroll to position [1671, 0]
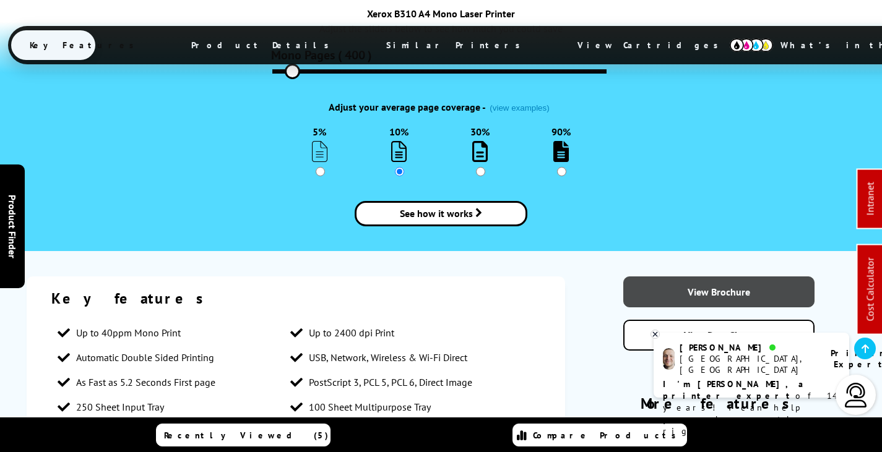
click at [685, 277] on link "View Brochure" at bounding box center [718, 292] width 191 height 31
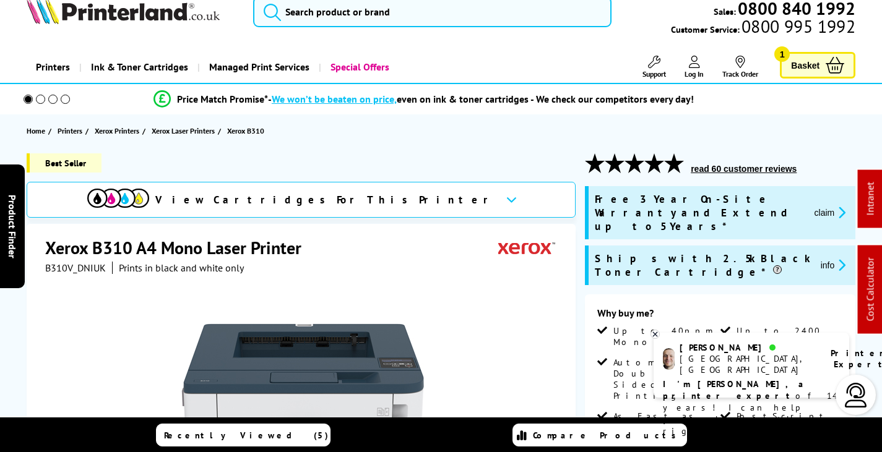
scroll to position [0, 0]
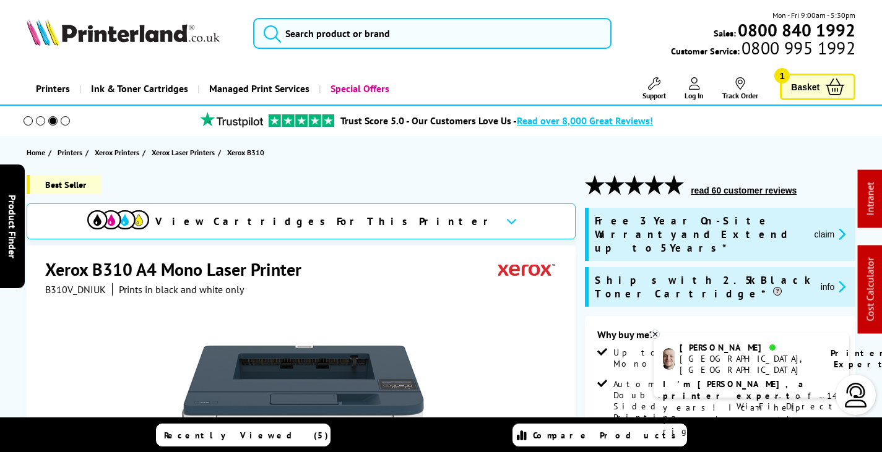
click at [655, 78] on icon at bounding box center [654, 83] width 12 height 12
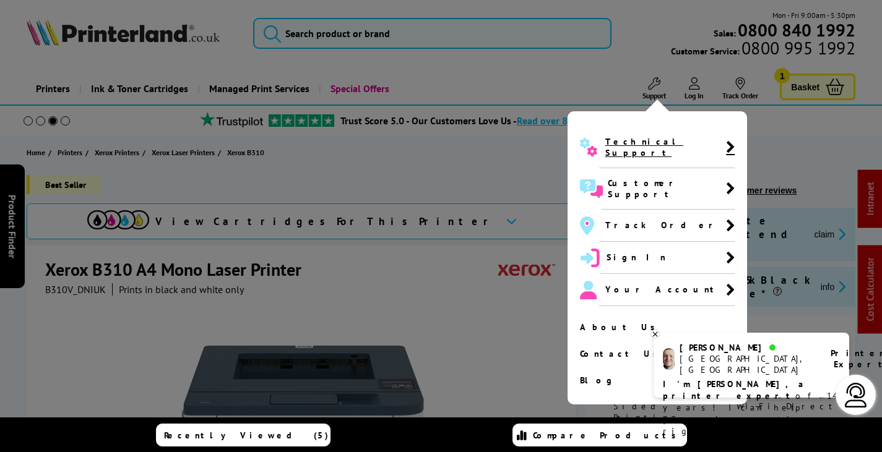
click at [636, 145] on span "Technical Support" at bounding box center [665, 147] width 121 height 22
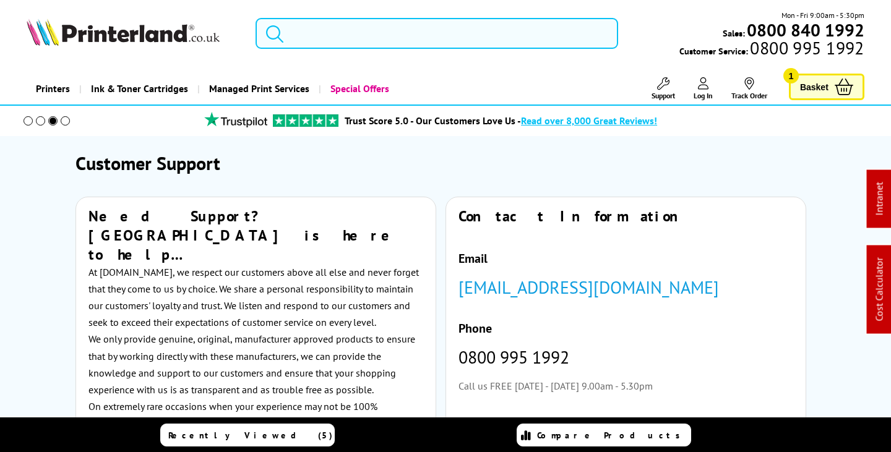
click at [337, 37] on input "search" at bounding box center [437, 33] width 362 height 31
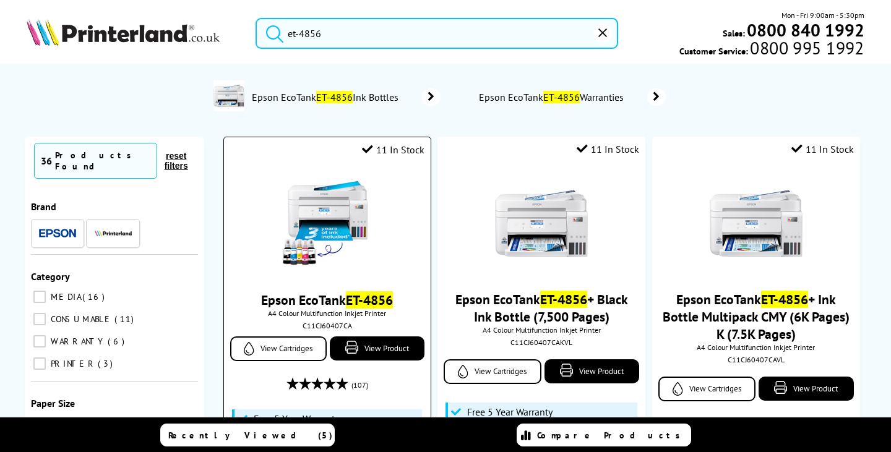
type input "et-4856"
click at [322, 213] on img at bounding box center [327, 224] width 93 height 93
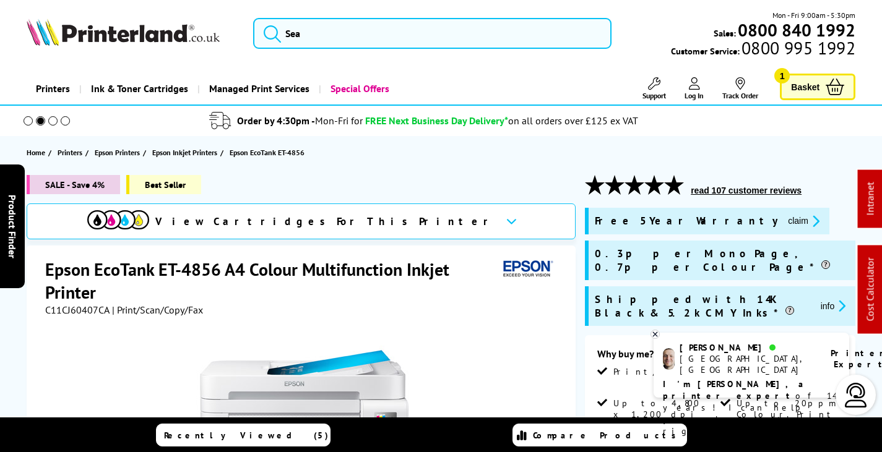
click at [653, 333] on icon at bounding box center [655, 334] width 8 height 9
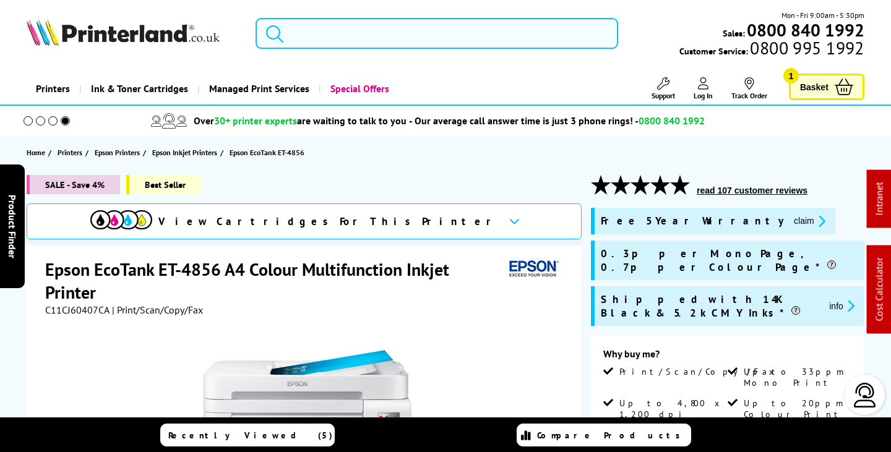
click at [323, 26] on input "search" at bounding box center [437, 33] width 362 height 31
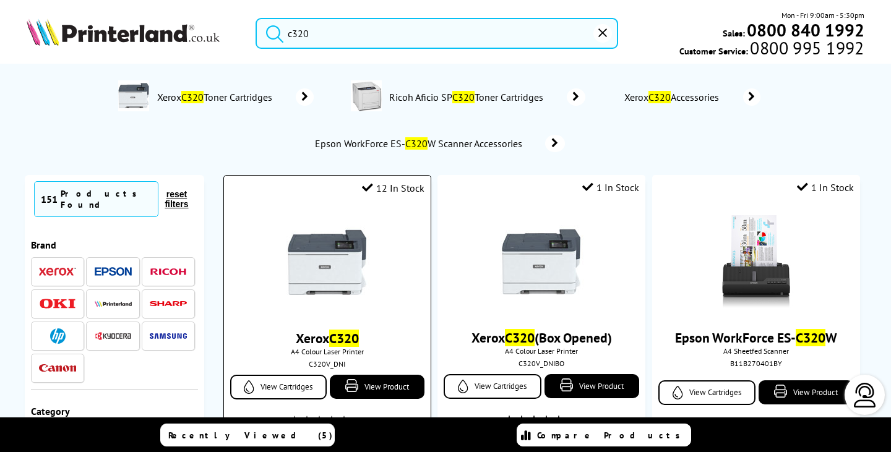
type input "c320"
click at [319, 275] on img at bounding box center [327, 262] width 93 height 93
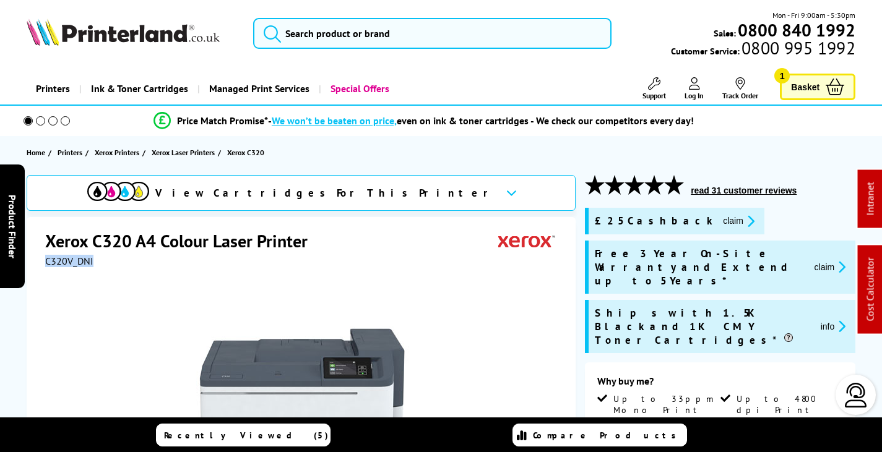
drag, startPoint x: 96, startPoint y: 261, endPoint x: 42, endPoint y: 263, distance: 53.9
copy span "C320V_DNI"
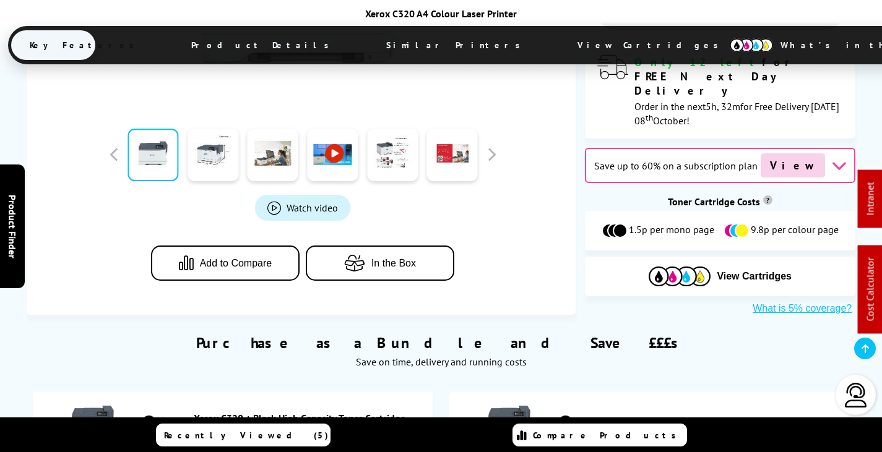
click at [559, 45] on span "View Cartridges" at bounding box center [653, 45] width 189 height 32
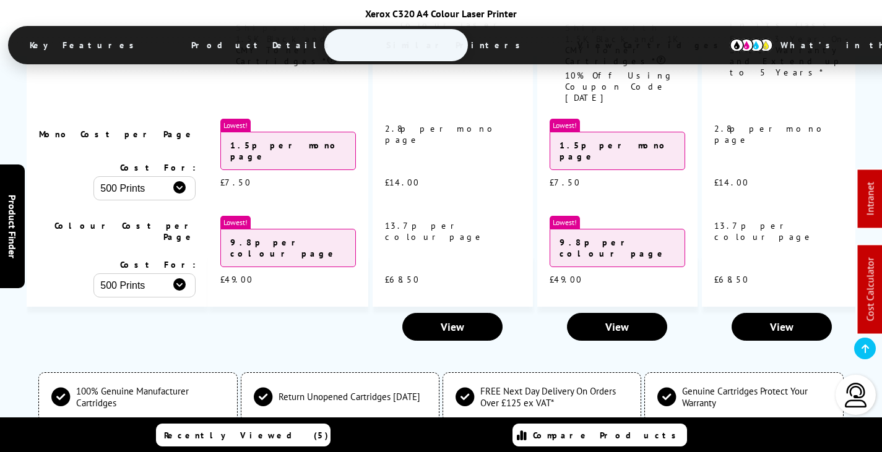
scroll to position [4540, 0]
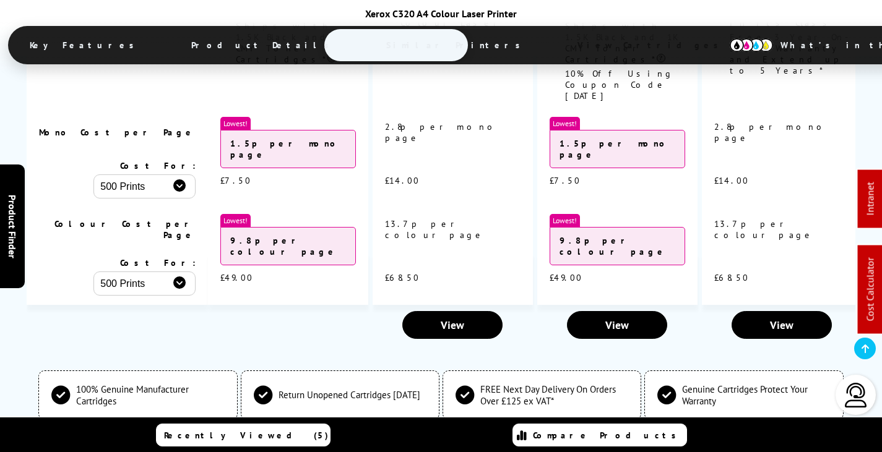
copy div "XERC320VAL"
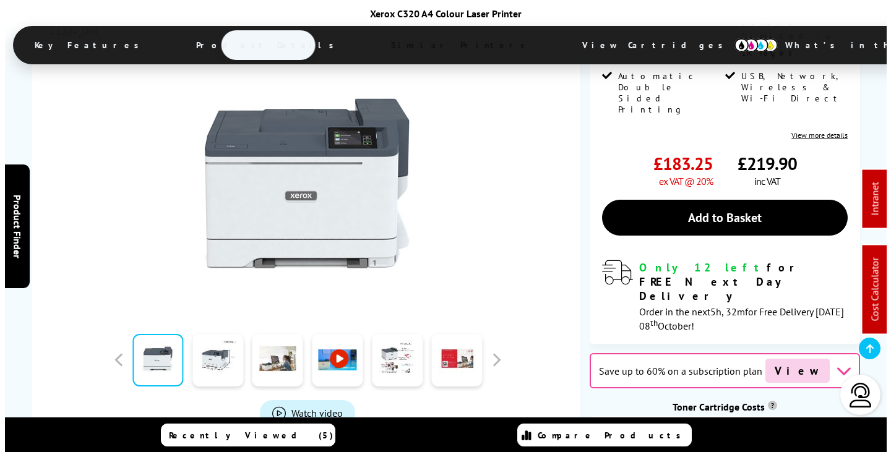
scroll to position [0, 0]
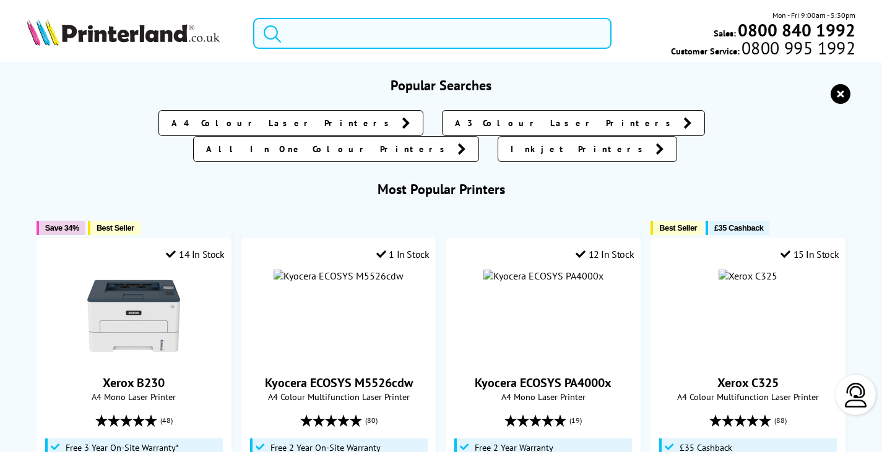
click at [344, 27] on input "search" at bounding box center [432, 33] width 358 height 31
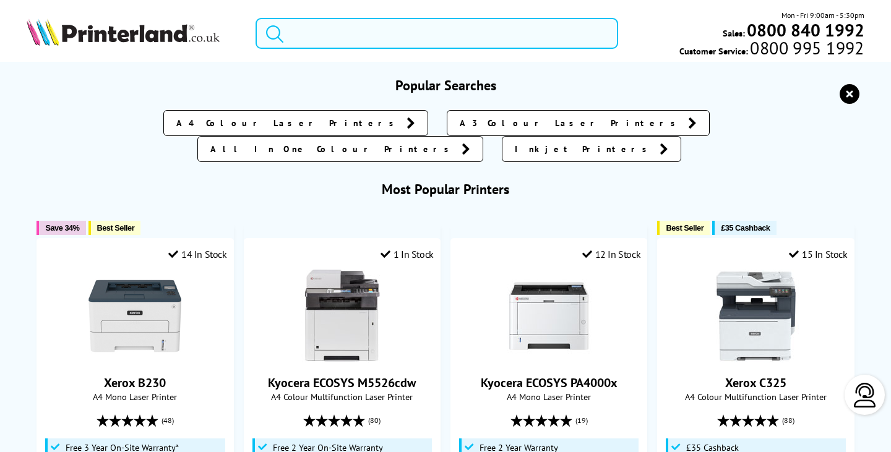
paste input "006R04831"
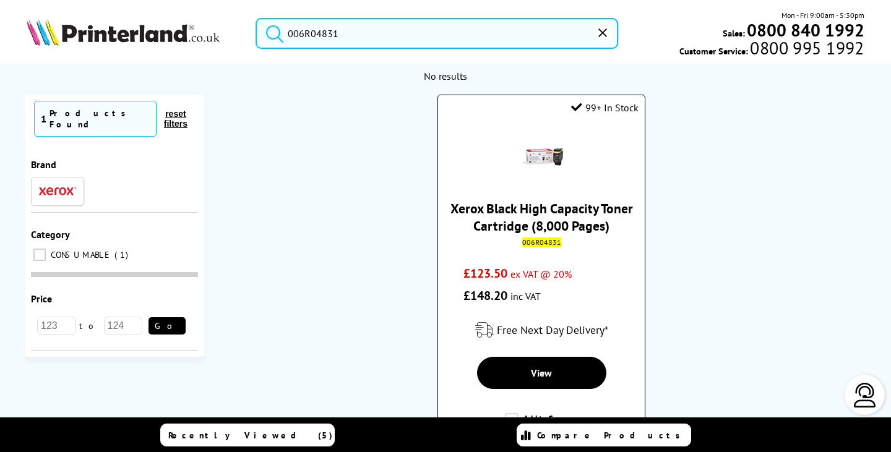
type input "006R04831"
click at [577, 220] on link "Xerox Black High Capacity Toner Cartridge (8,000 Pages)" at bounding box center [542, 217] width 183 height 35
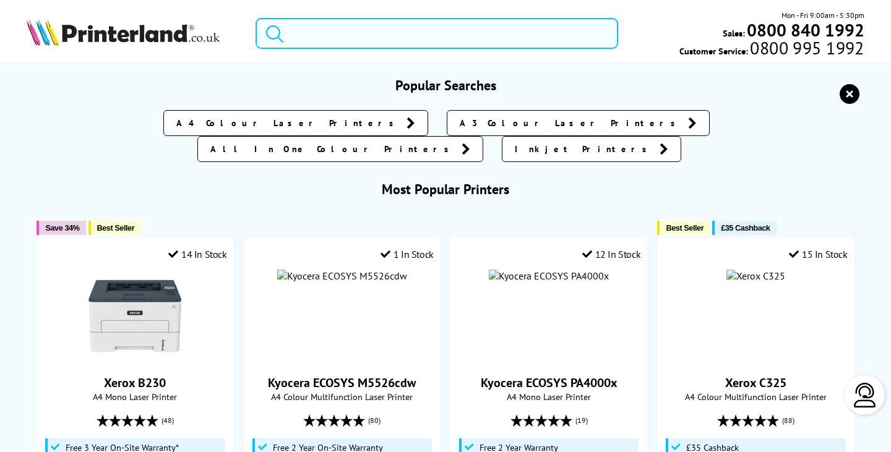
click at [357, 27] on input "search" at bounding box center [437, 33] width 362 height 31
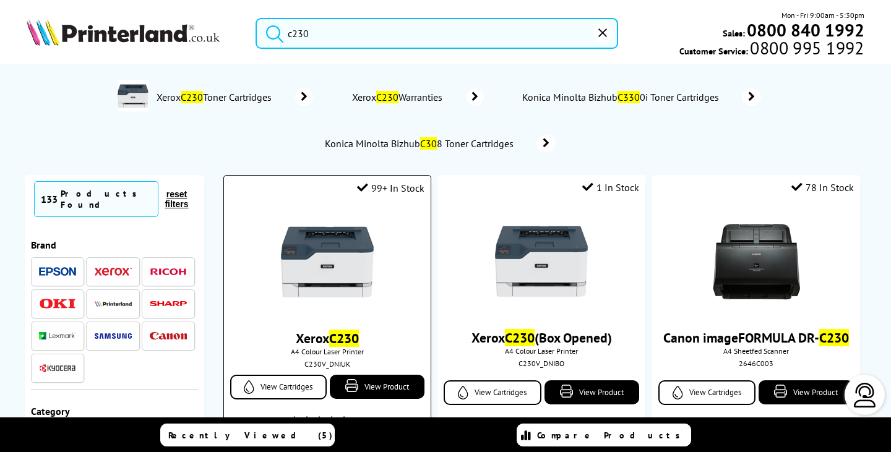
type input "c230"
click at [331, 258] on img at bounding box center [327, 262] width 93 height 93
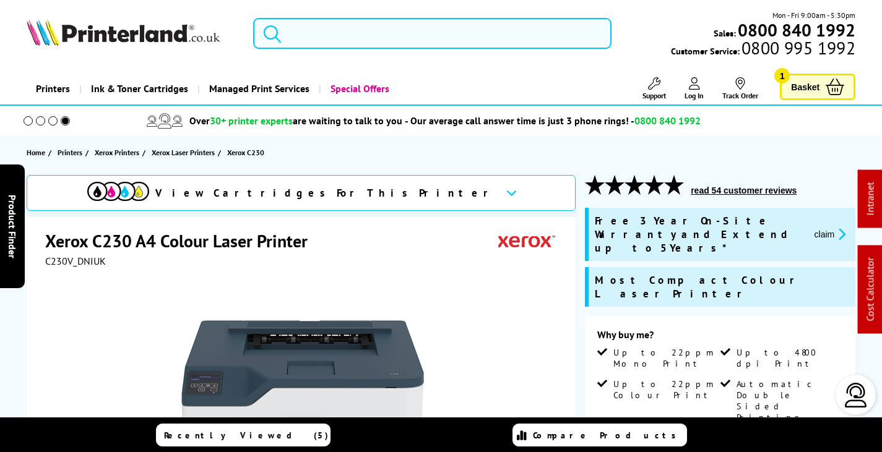
click at [365, 32] on input "search" at bounding box center [432, 33] width 358 height 31
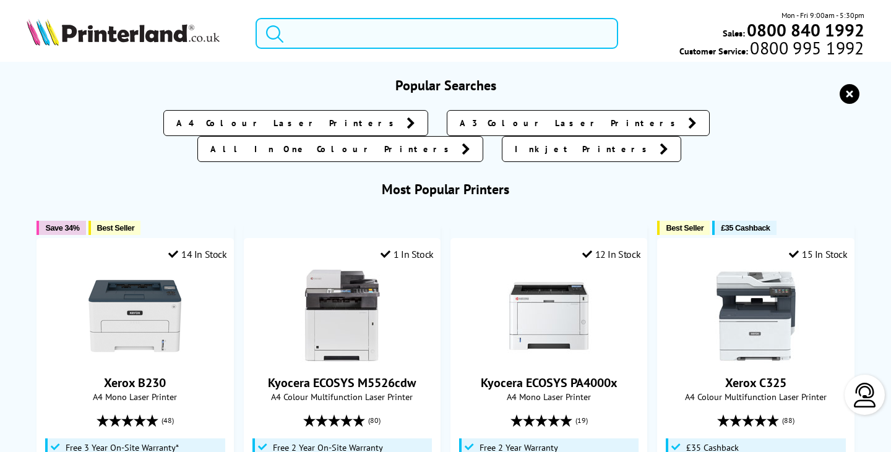
paste input "006R04828"
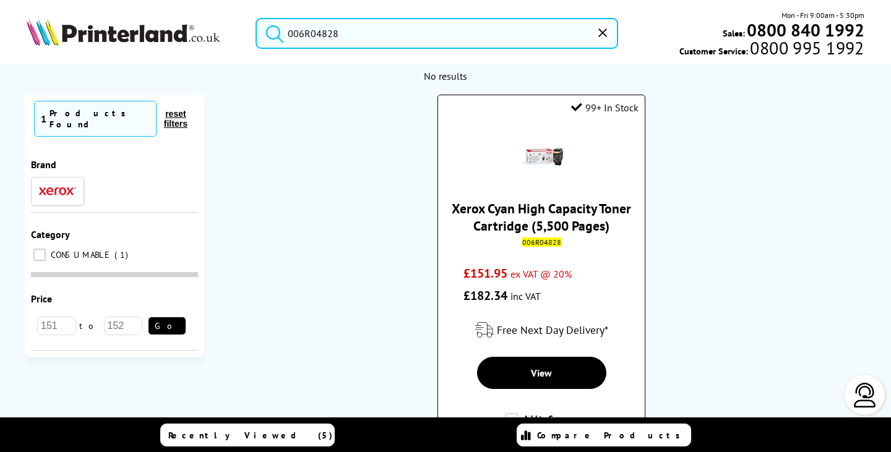
type input "006R04828"
click at [560, 219] on link "Xerox Cyan High Capacity Toner Cartridge (5,500 Pages)" at bounding box center [542, 217] width 180 height 35
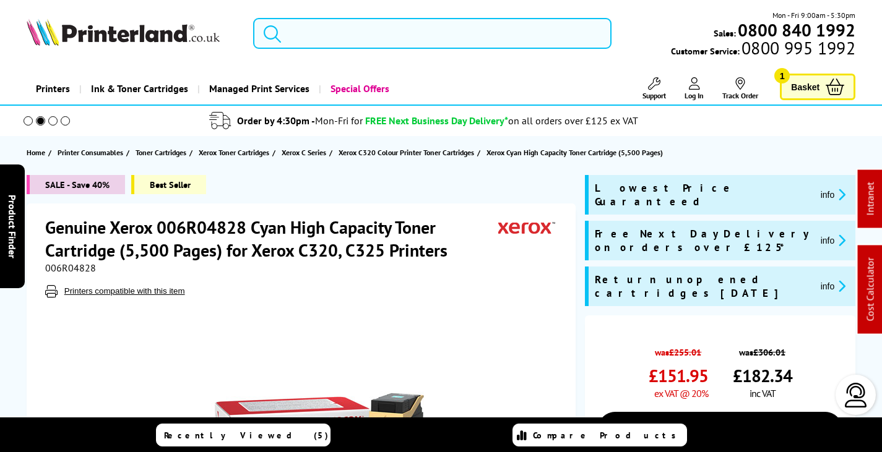
click at [349, 34] on input "search" at bounding box center [432, 33] width 358 height 31
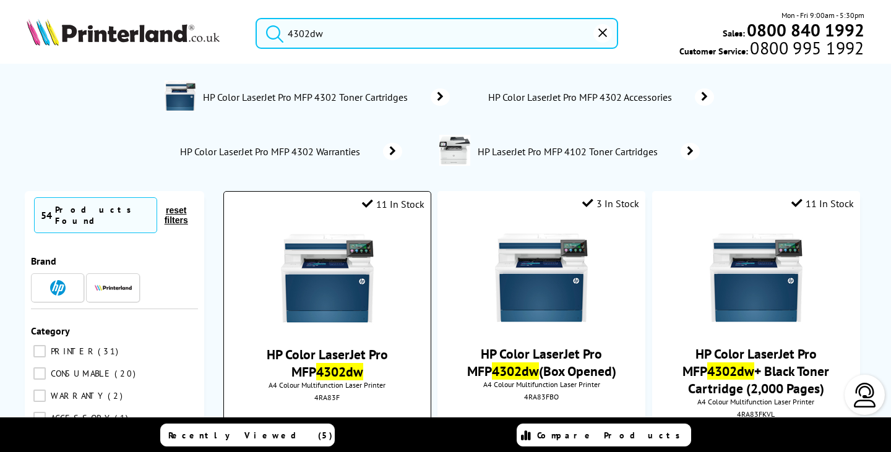
type input "4302dw"
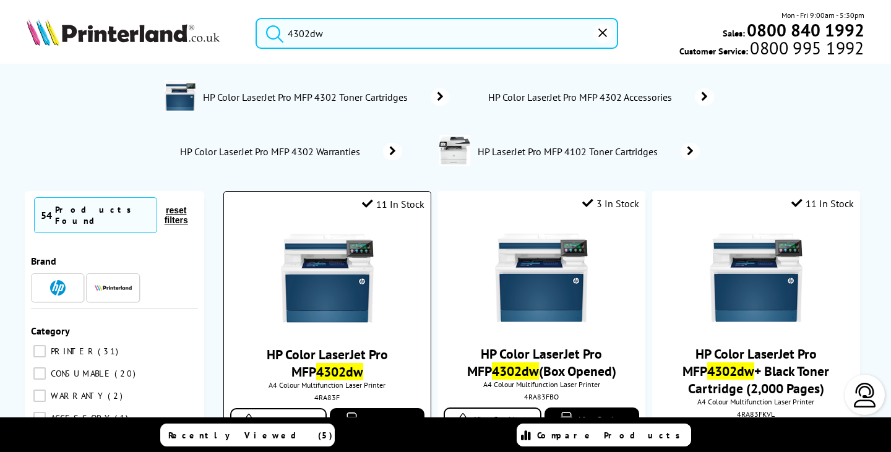
click at [352, 286] on img at bounding box center [327, 278] width 93 height 93
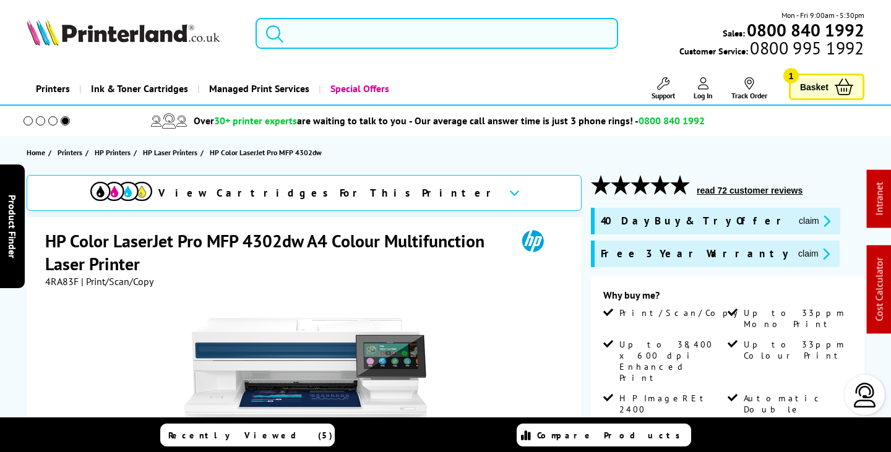
click at [316, 35] on input "search" at bounding box center [437, 33] width 362 height 31
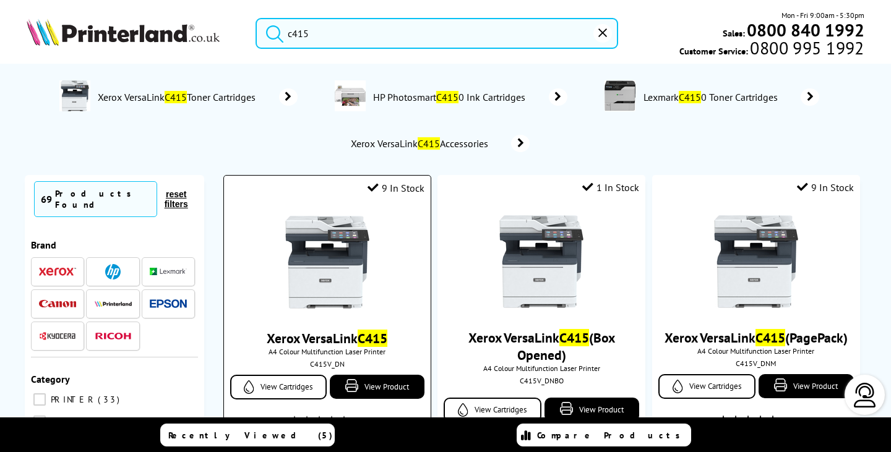
type input "c415"
click at [362, 290] on img at bounding box center [327, 262] width 93 height 93
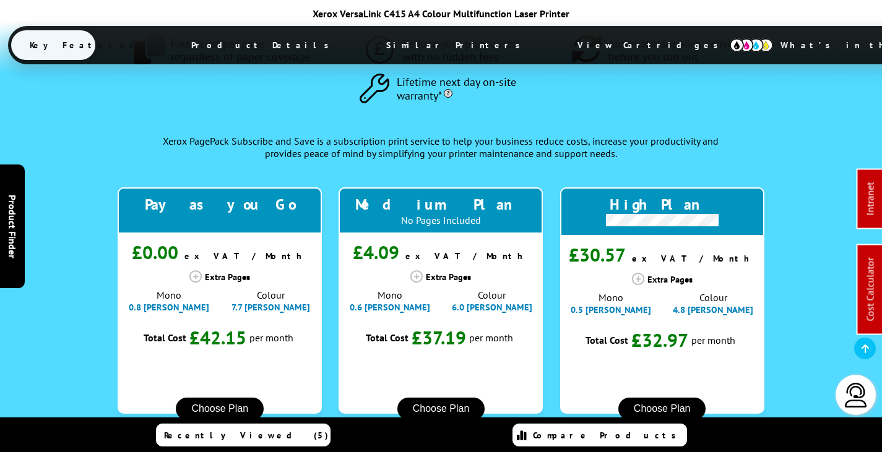
scroll to position [1362, 0]
